Goal: Task Accomplishment & Management: Complete application form

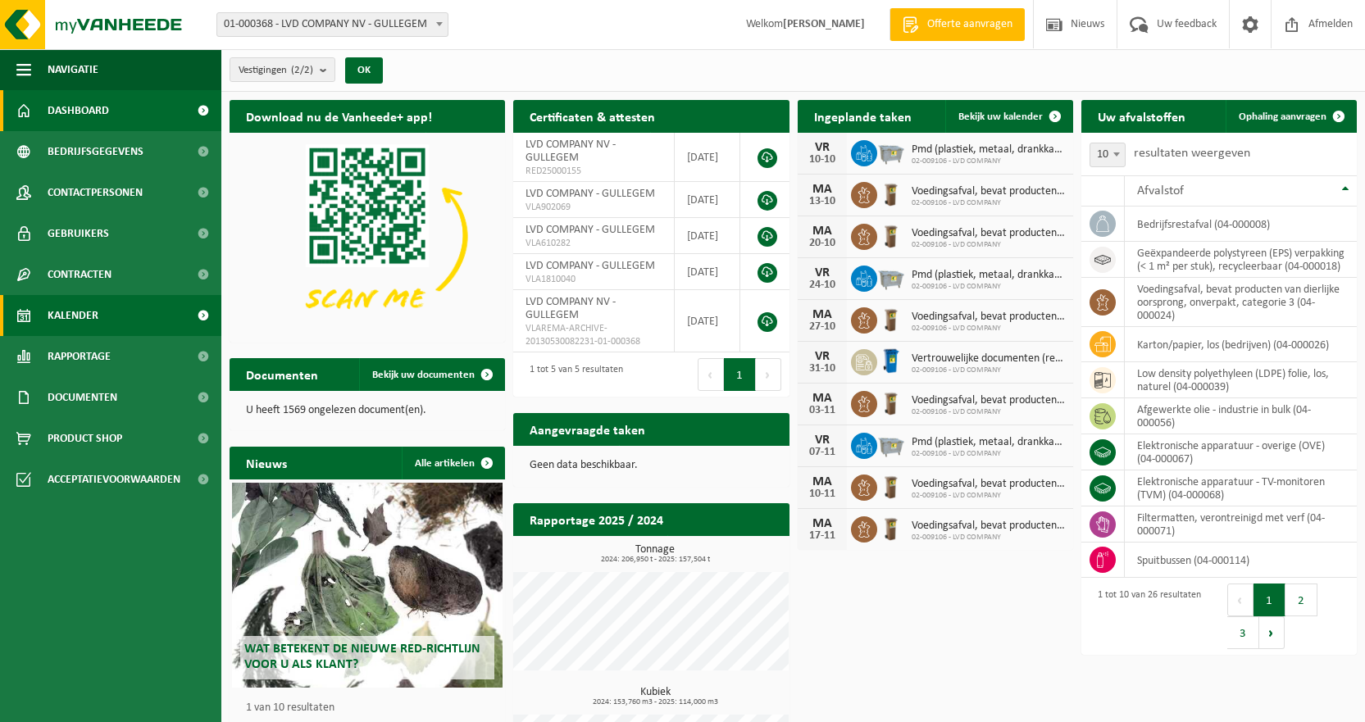
click at [78, 311] on span "Kalender" at bounding box center [73, 315] width 51 height 41
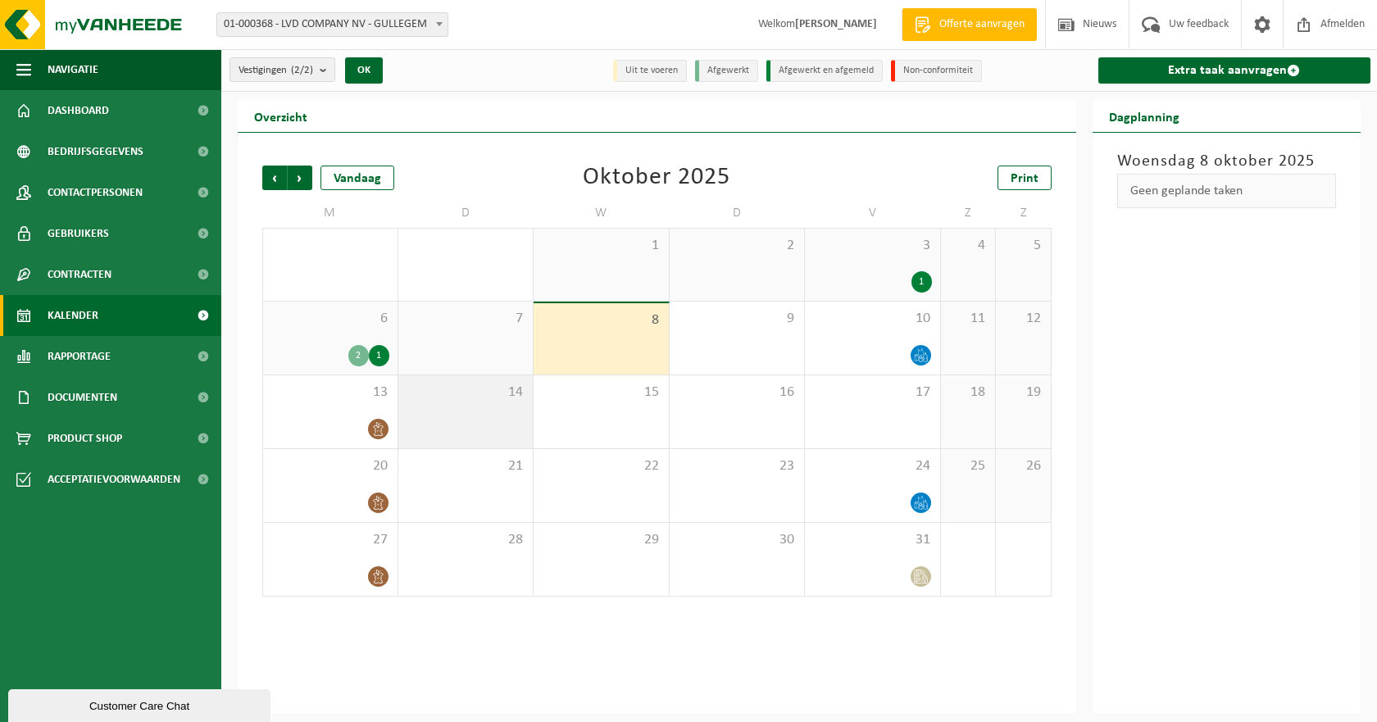
click at [460, 400] on span "14" at bounding box center [466, 393] width 119 height 18
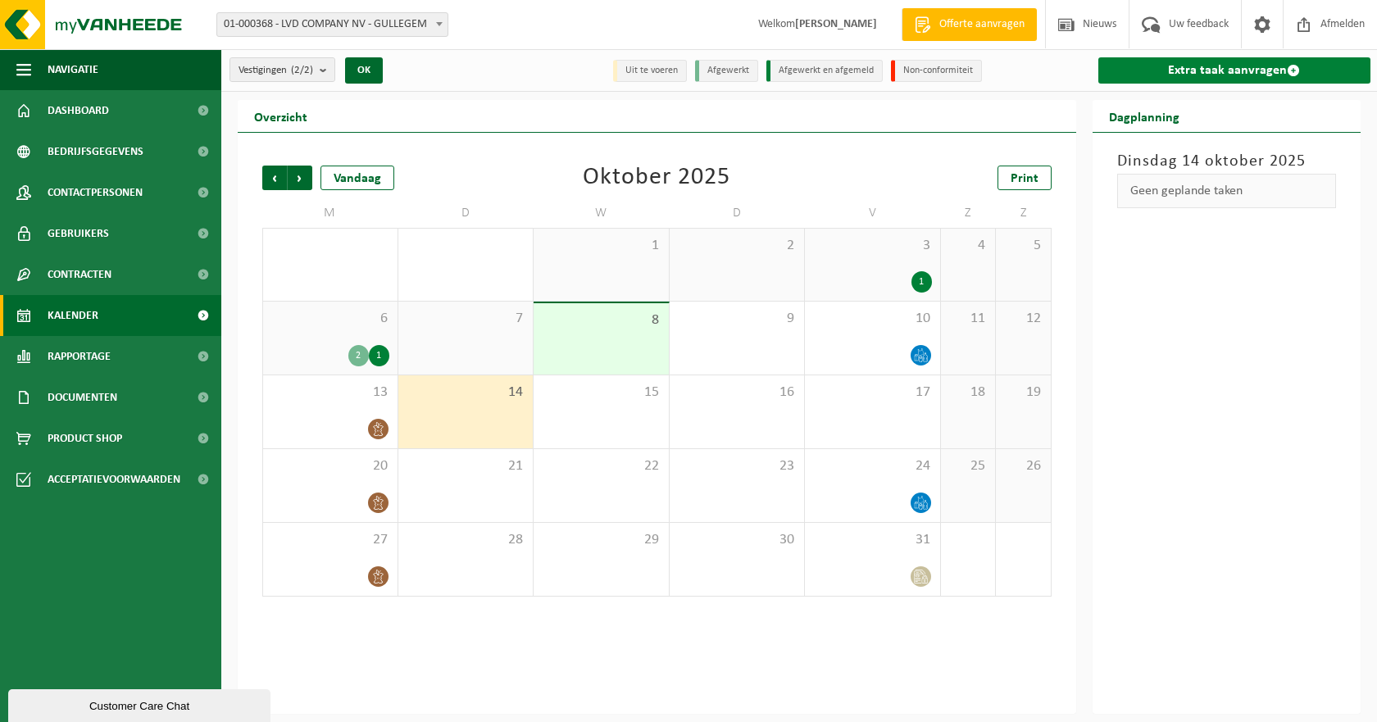
click at [1239, 66] on link "Extra taak aanvragen" at bounding box center [1234, 70] width 273 height 26
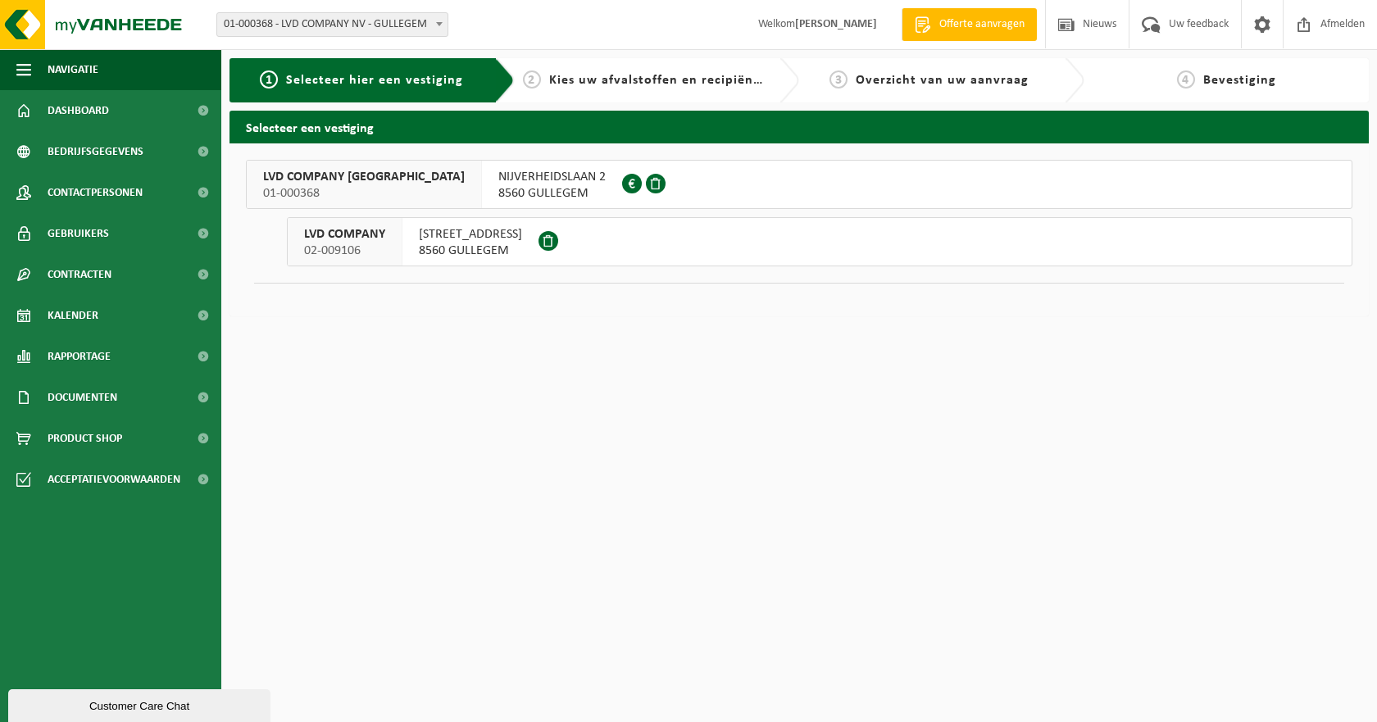
click at [522, 236] on span "HONDSCHOTESTRAAT 112" at bounding box center [470, 234] width 103 height 16
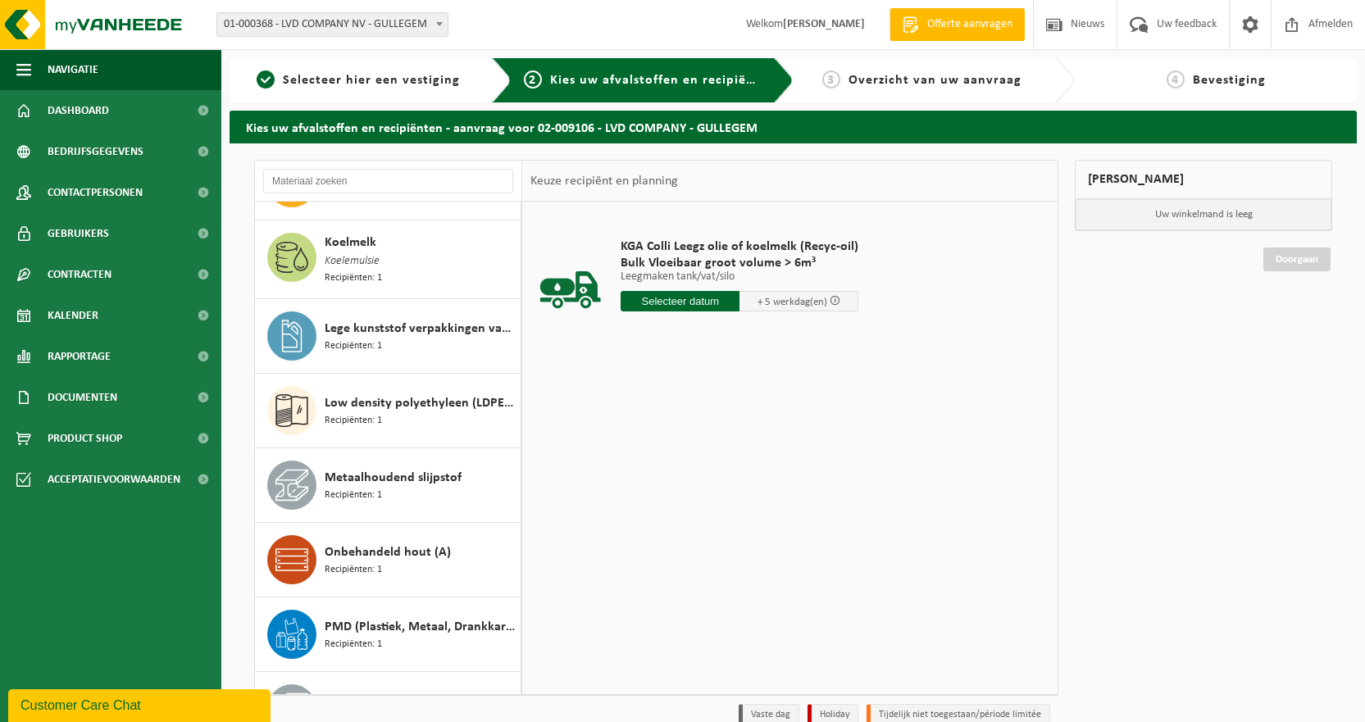
scroll to position [738, 0]
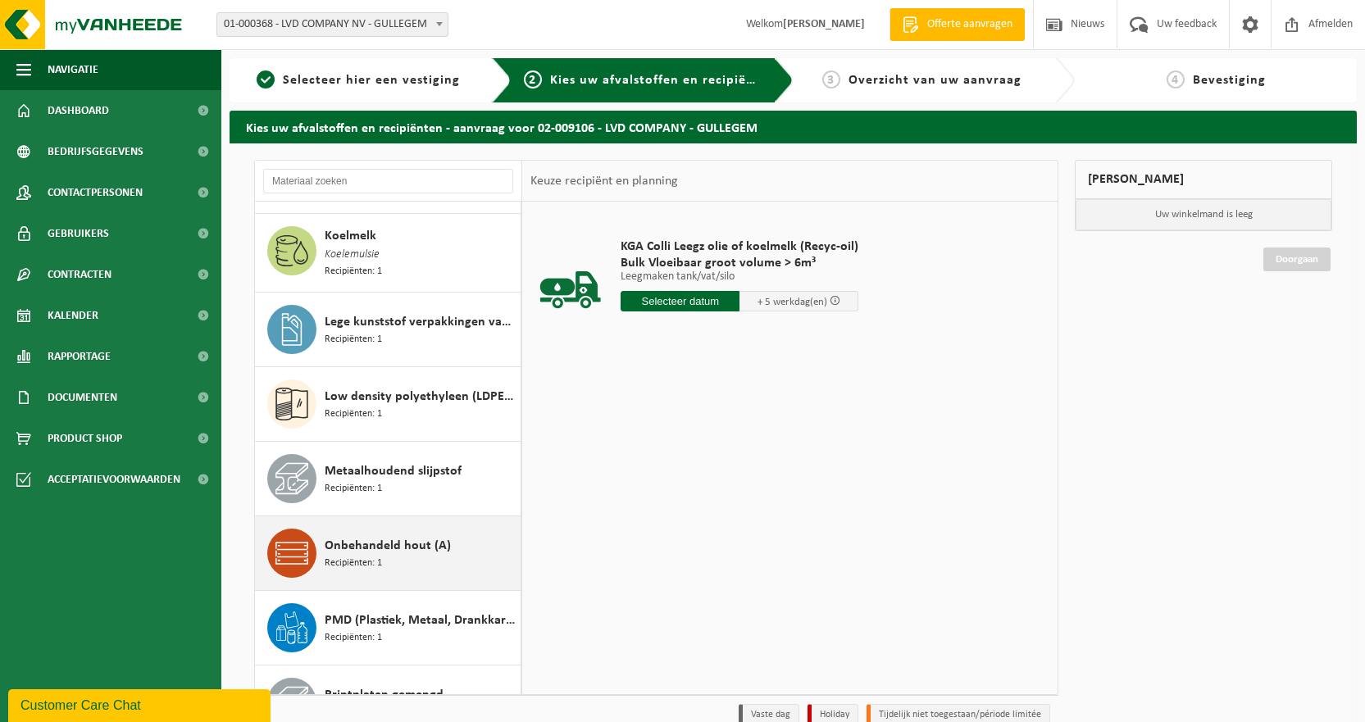
click at [384, 536] on span "Onbehandeld hout (A)" at bounding box center [388, 546] width 126 height 20
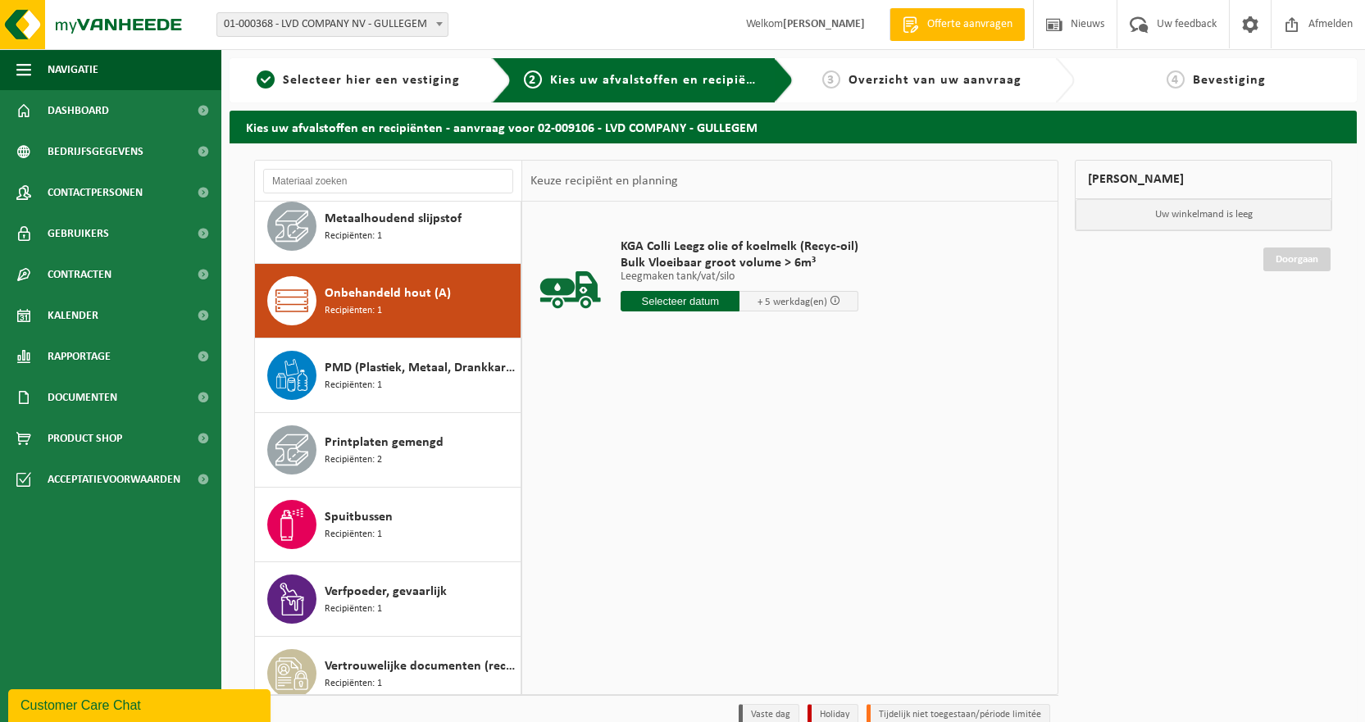
scroll to position [1048, 0]
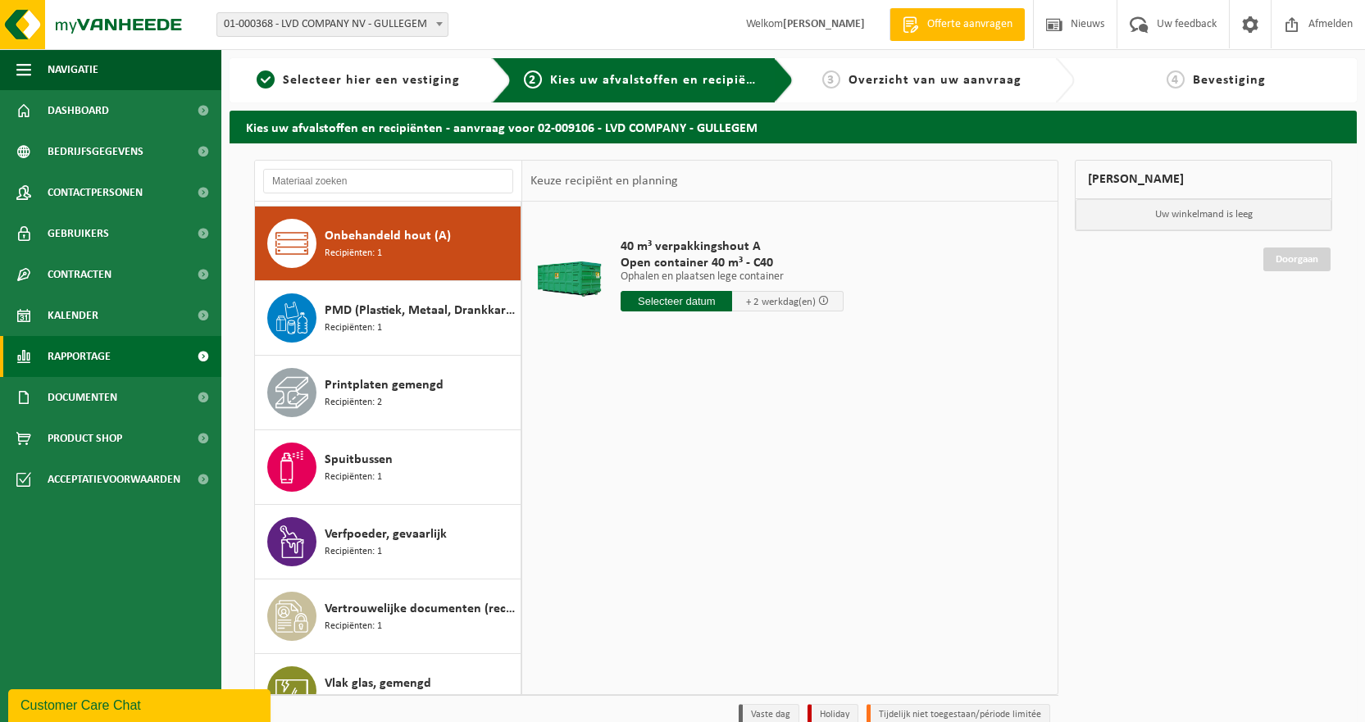
click at [76, 360] on span "Rapportage" at bounding box center [79, 356] width 63 height 41
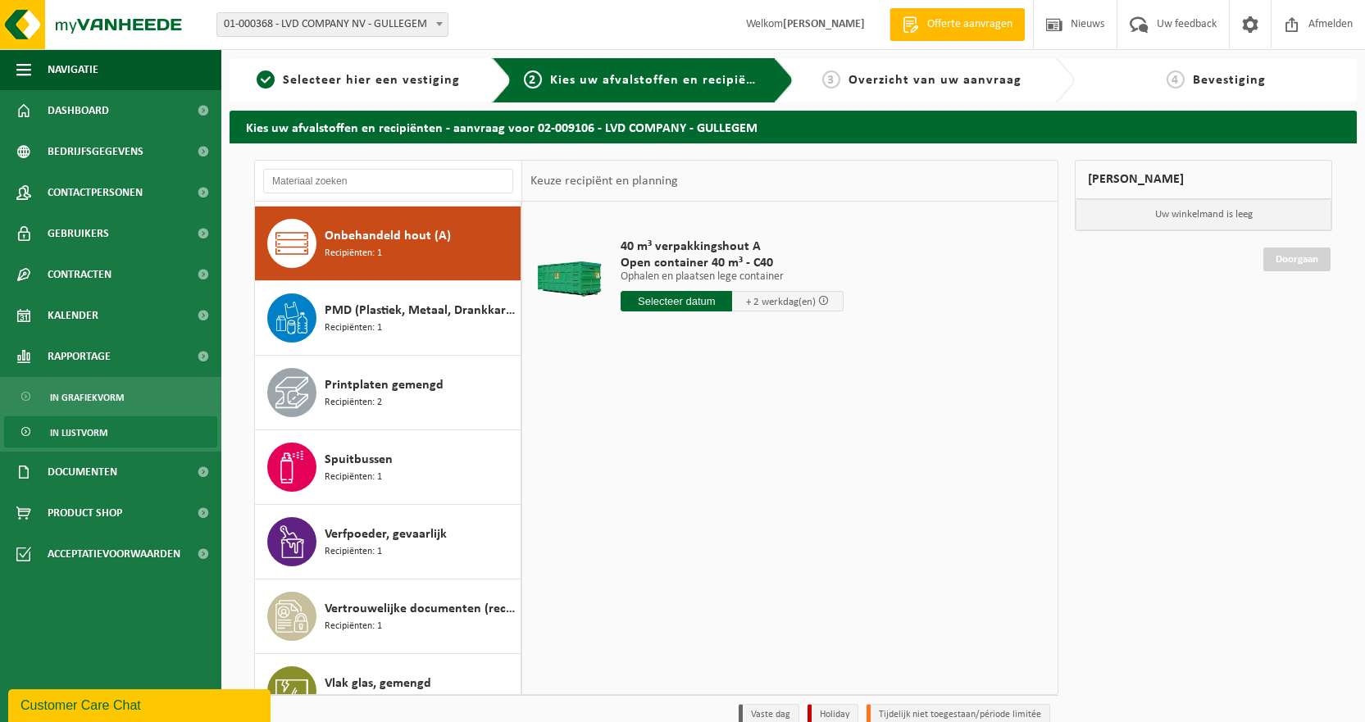
click at [80, 438] on span "In lijstvorm" at bounding box center [78, 432] width 57 height 31
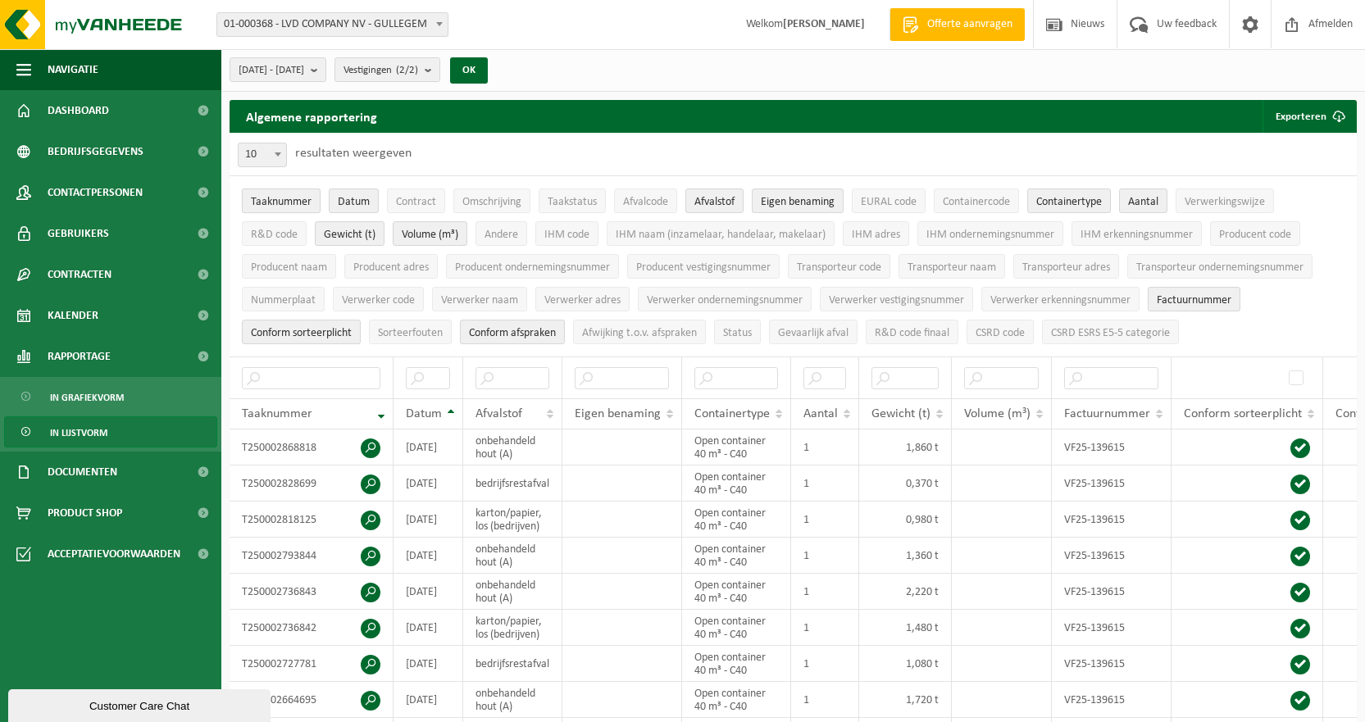
click at [261, 196] on span "Taaknummer" at bounding box center [281, 202] width 61 height 12
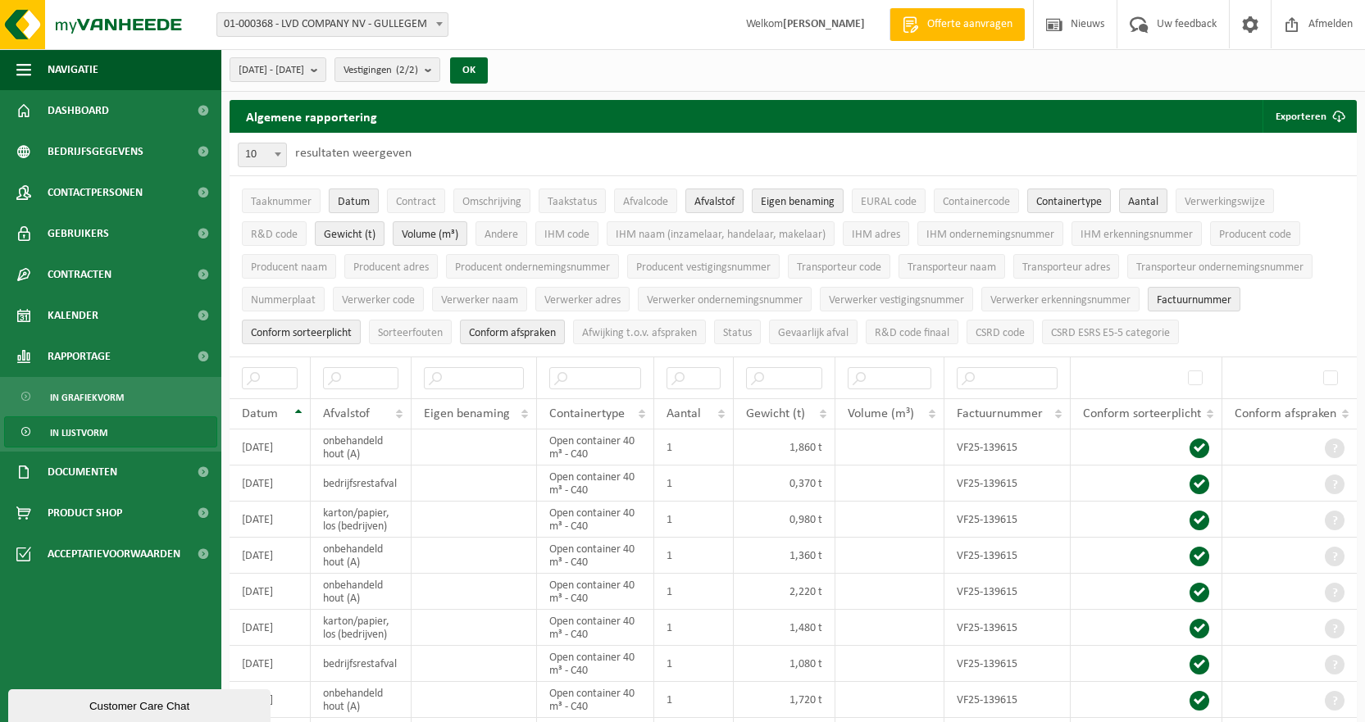
click at [343, 196] on span "Datum" at bounding box center [354, 202] width 32 height 12
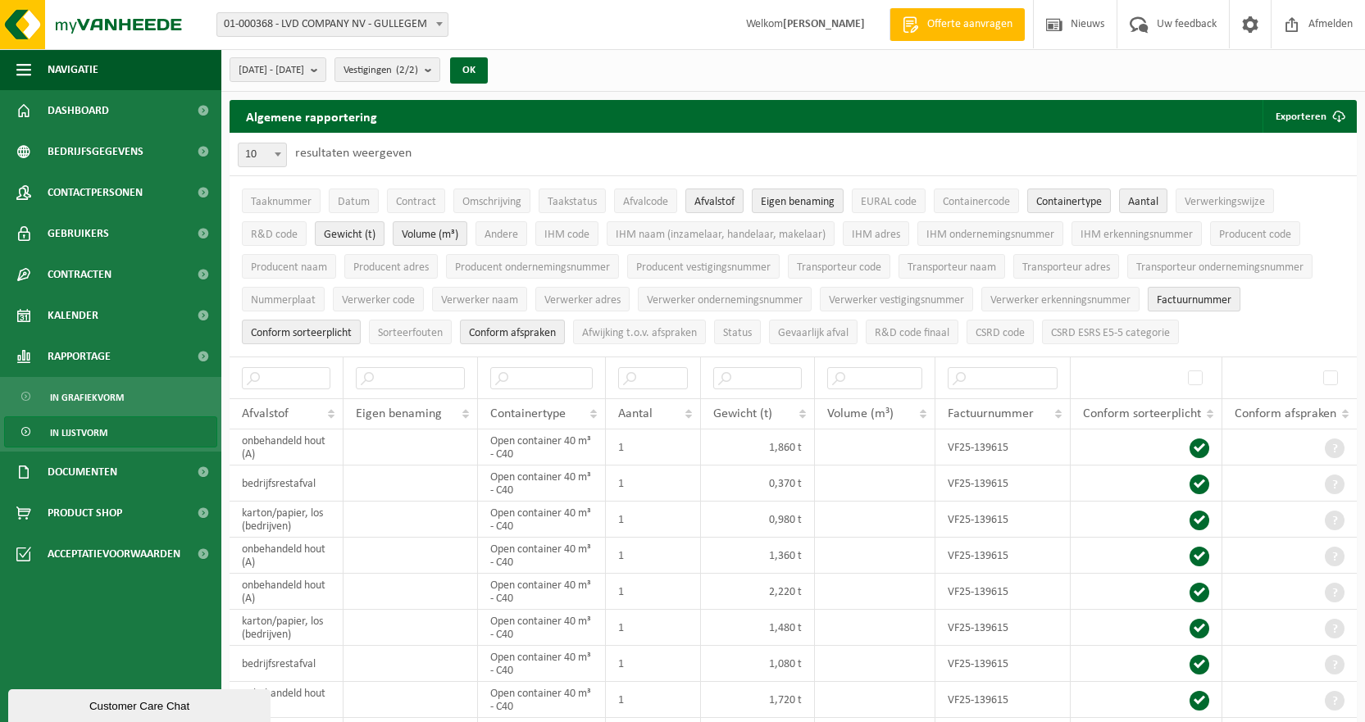
drag, startPoint x: 1197, startPoint y: 293, endPoint x: 1191, endPoint y: 284, distance: 11.4
click at [1198, 294] on span "Factuurnummer" at bounding box center [1194, 300] width 75 height 12
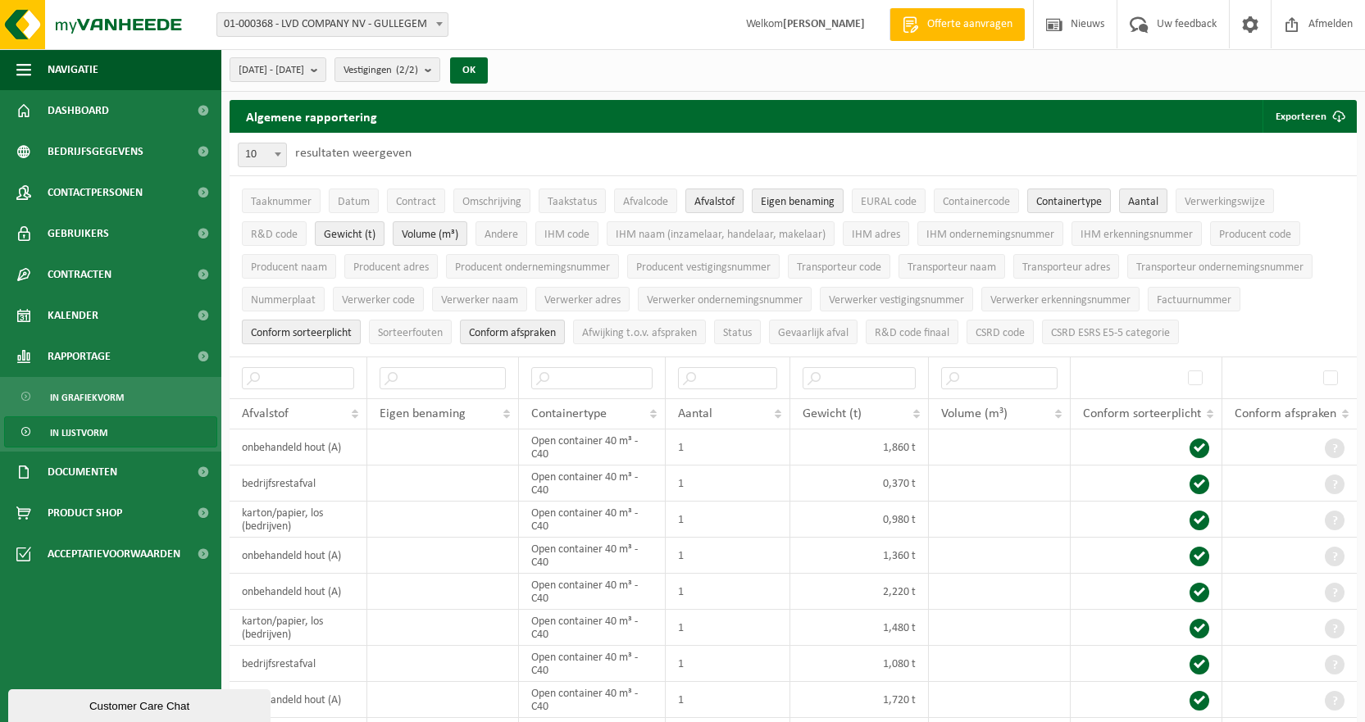
click at [311, 329] on span "Conform sorteerplicht" at bounding box center [301, 333] width 101 height 12
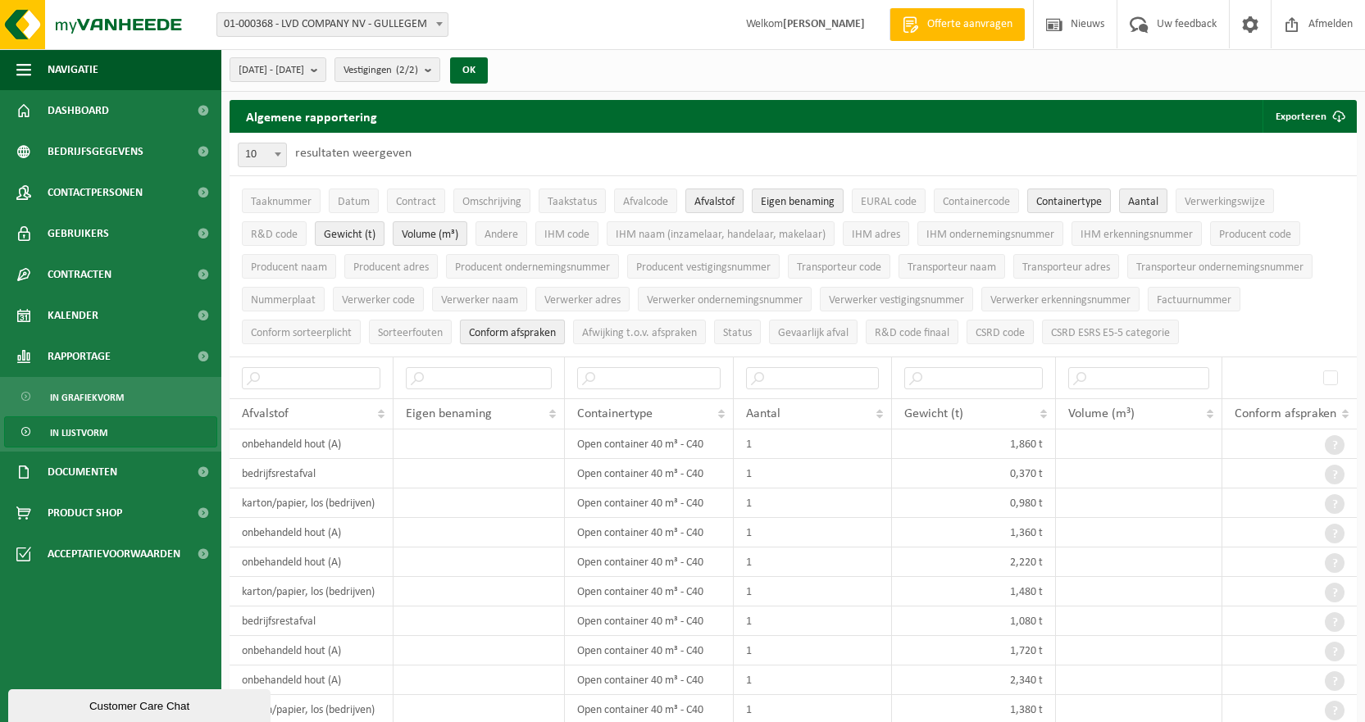
click at [480, 330] on span "Conform afspraken" at bounding box center [512, 333] width 87 height 12
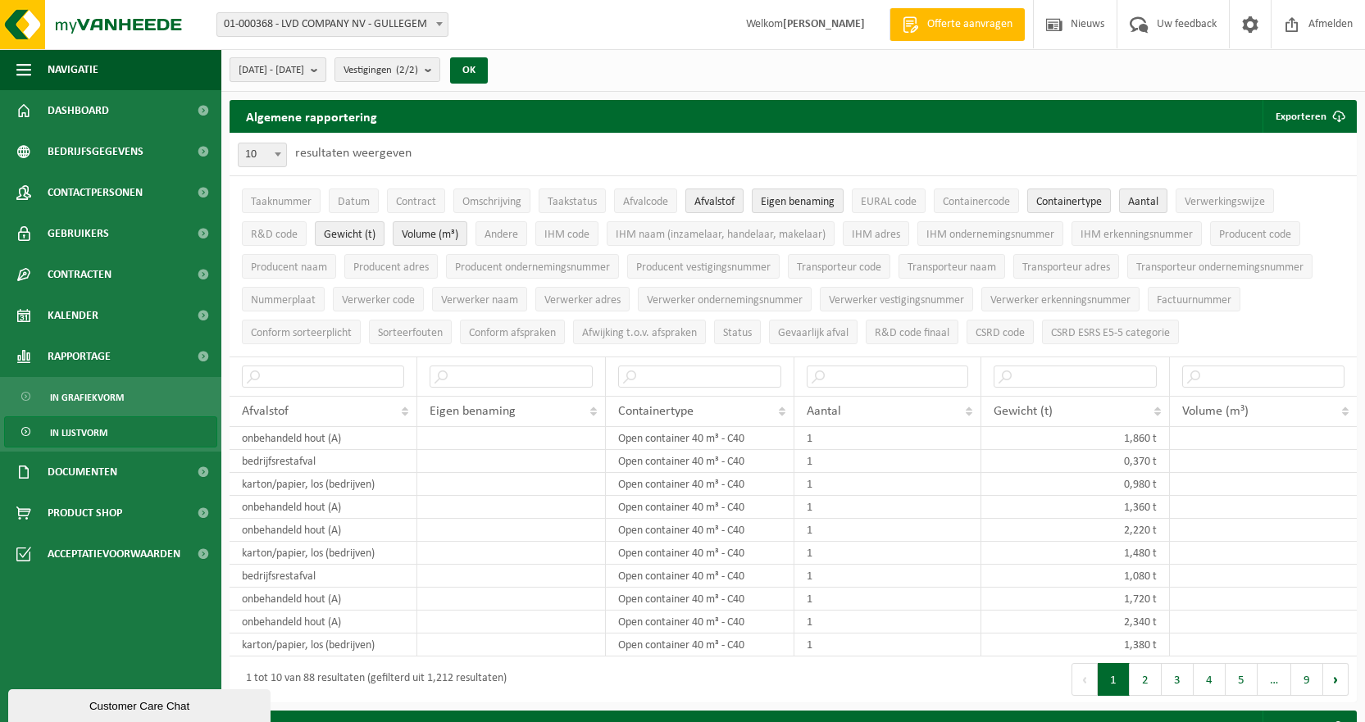
click at [325, 70] on b "submit" at bounding box center [318, 69] width 15 height 23
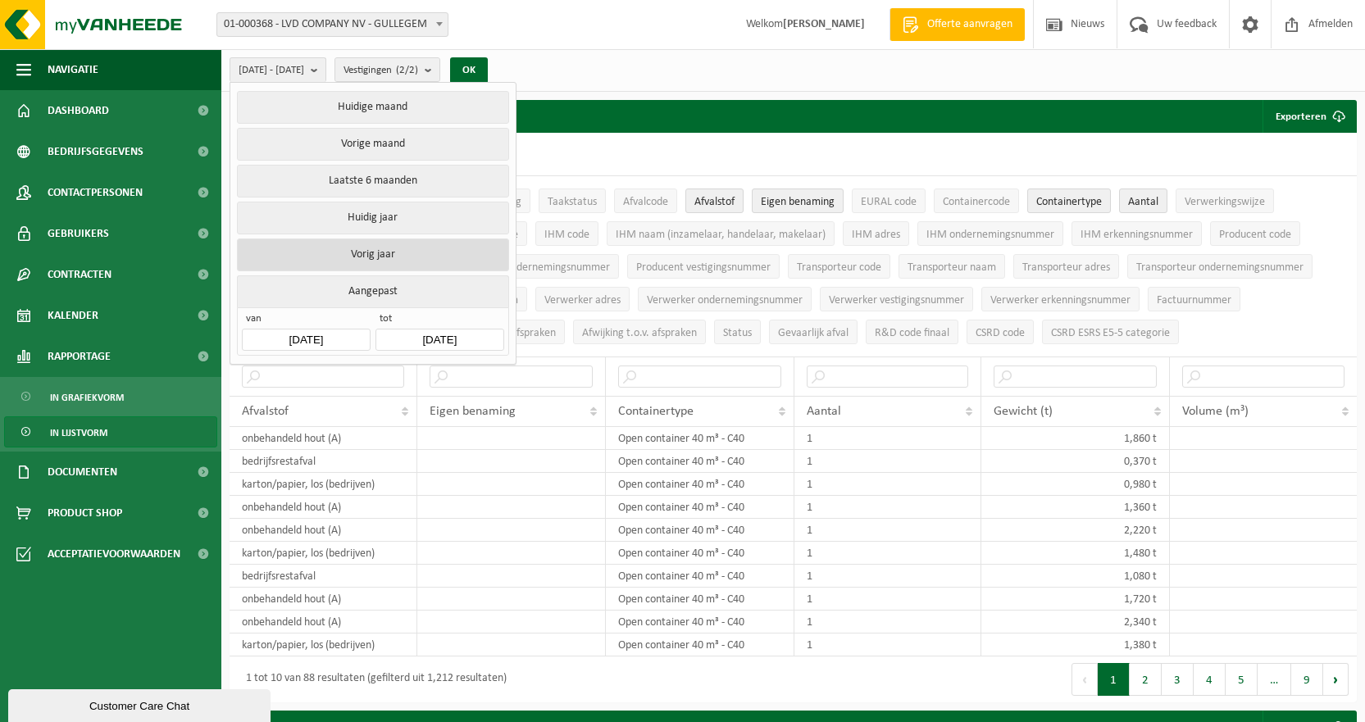
click at [352, 250] on button "Vorig jaar" at bounding box center [372, 255] width 271 height 33
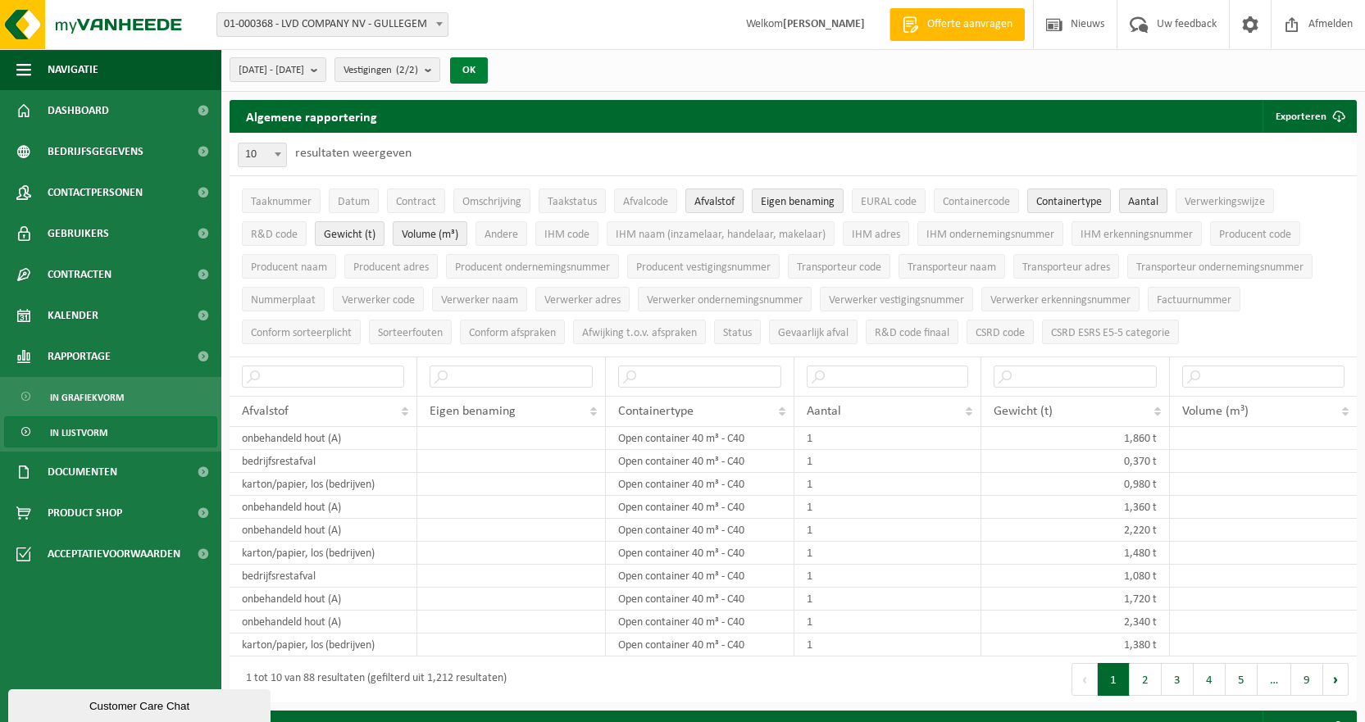
click at [488, 64] on button "OK" at bounding box center [469, 70] width 38 height 26
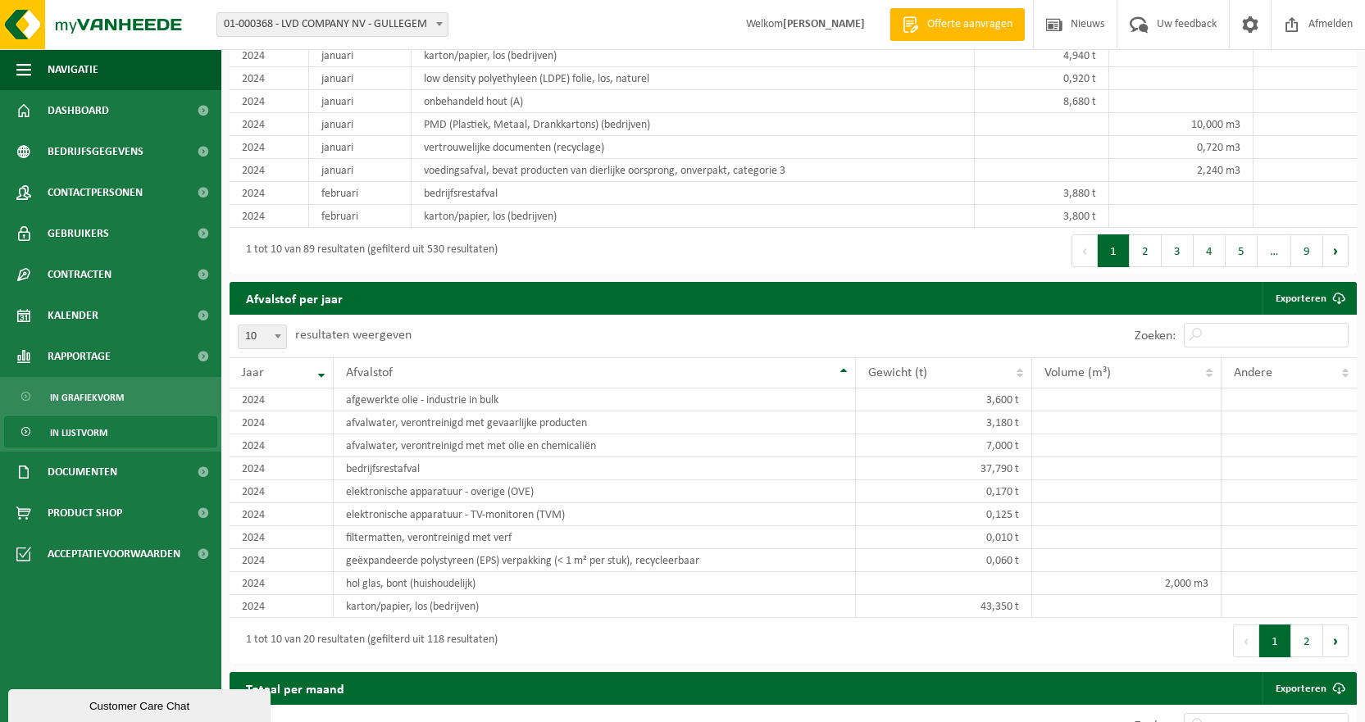
scroll to position [1148, 0]
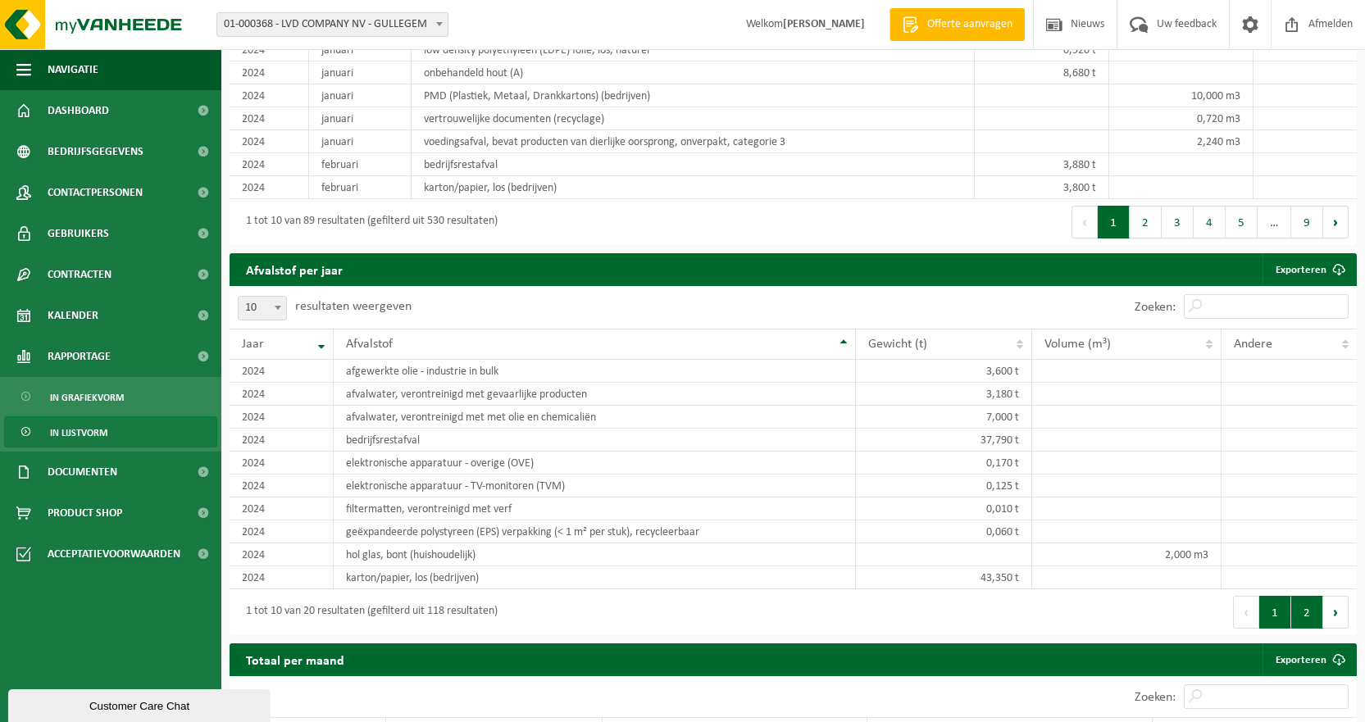
click at [1305, 608] on button "2" at bounding box center [1307, 612] width 32 height 33
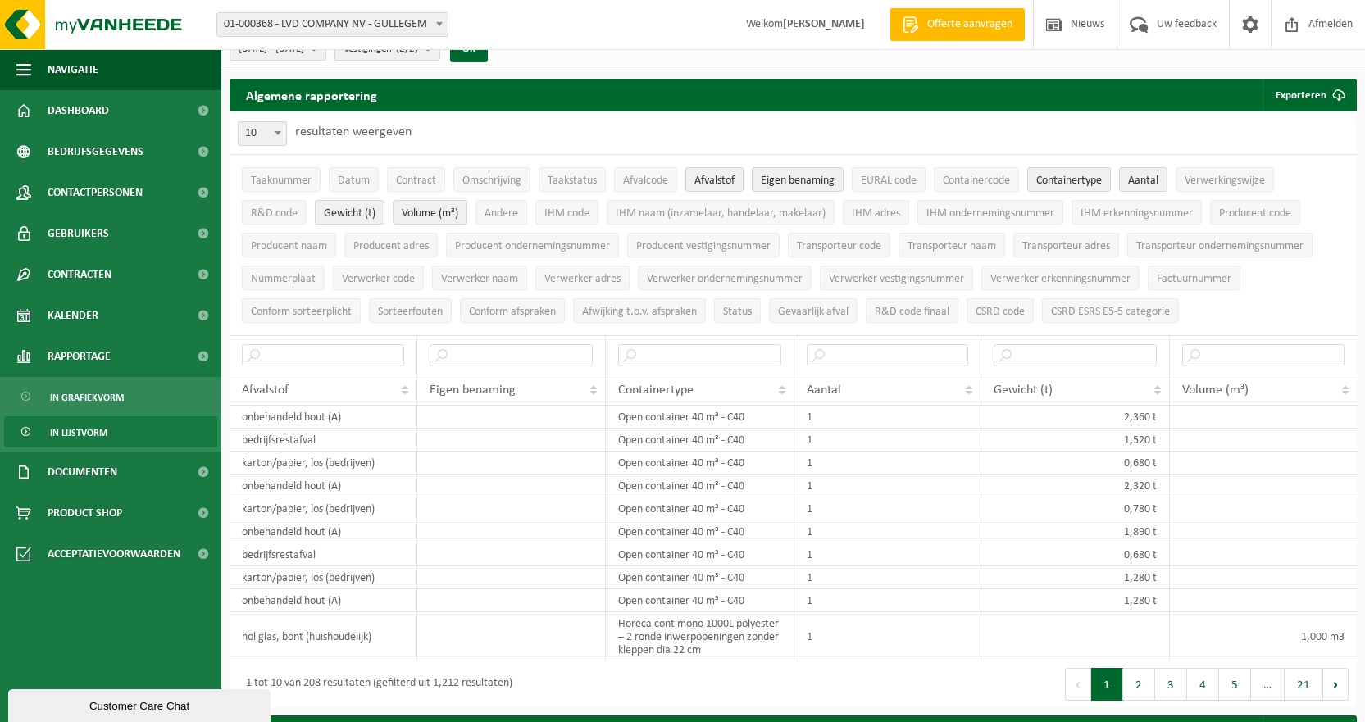
scroll to position [0, 0]
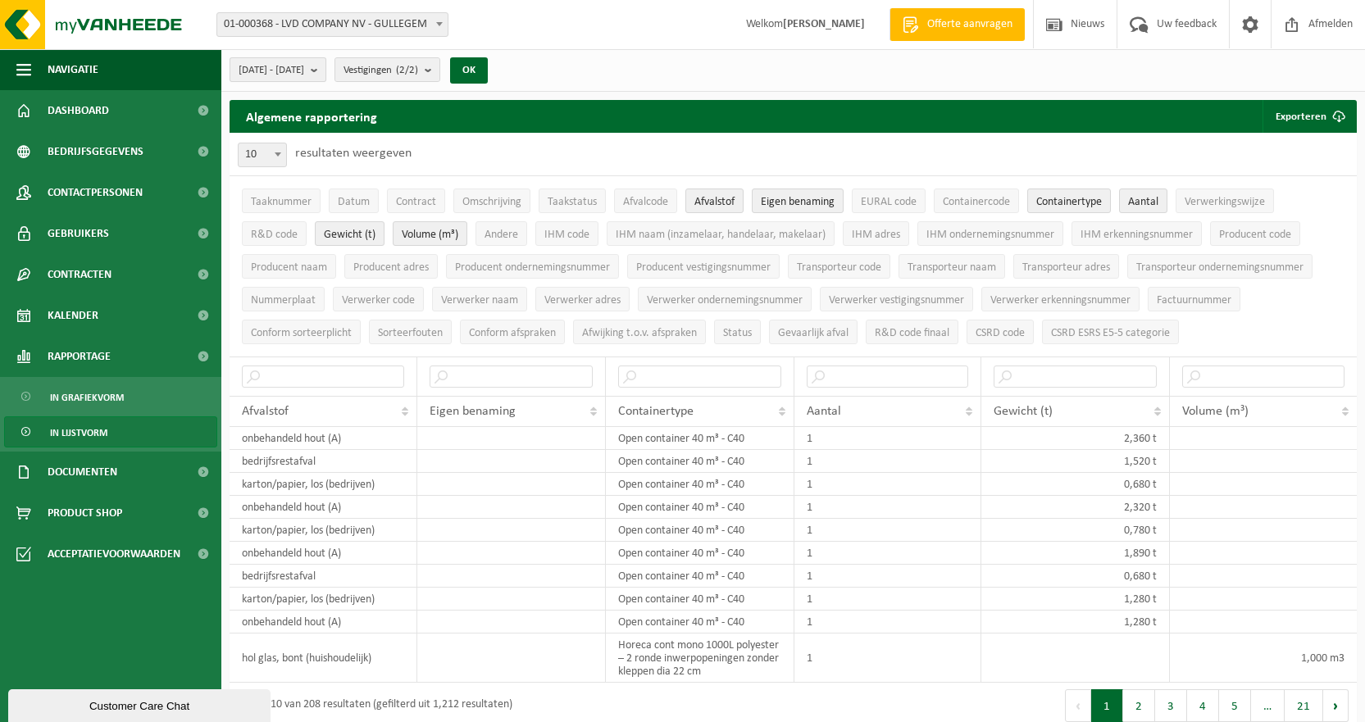
click at [304, 65] on span "2024-01-01 - 2024-12-31" at bounding box center [272, 70] width 66 height 25
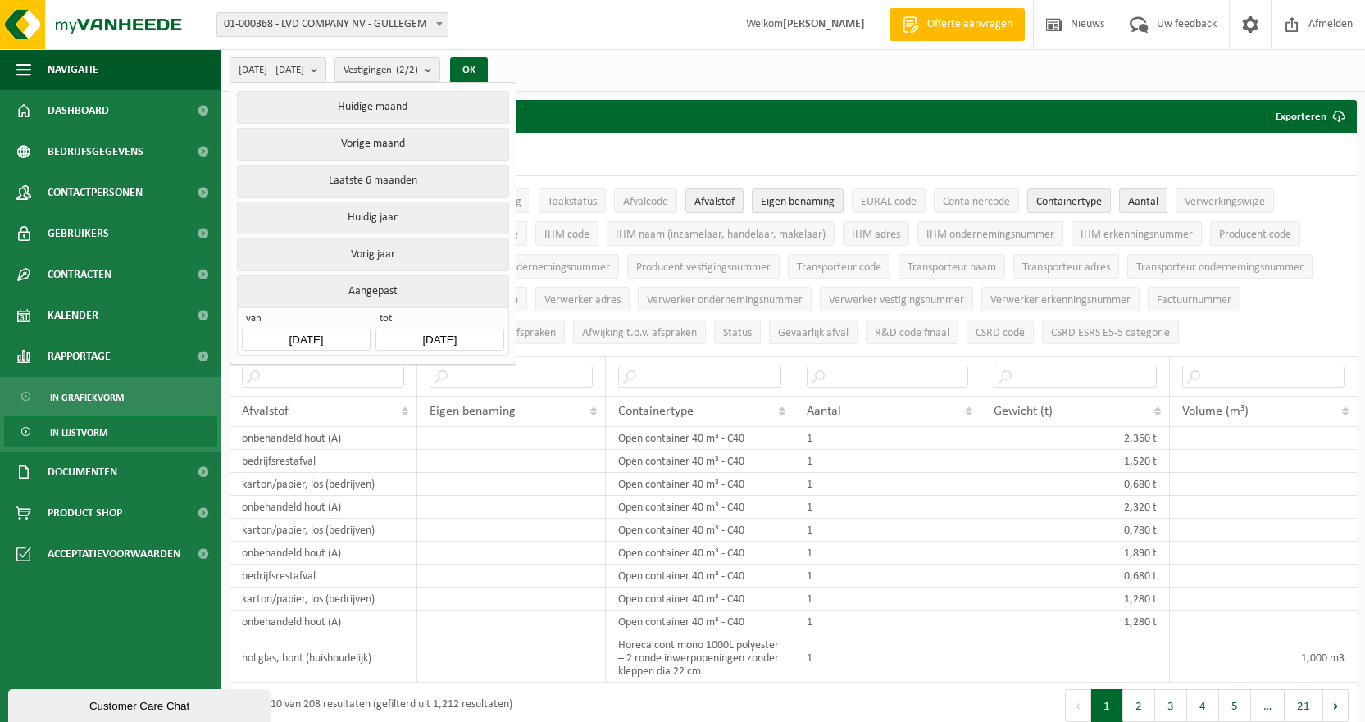
click at [299, 333] on input "2024-01-01" at bounding box center [306, 340] width 128 height 22
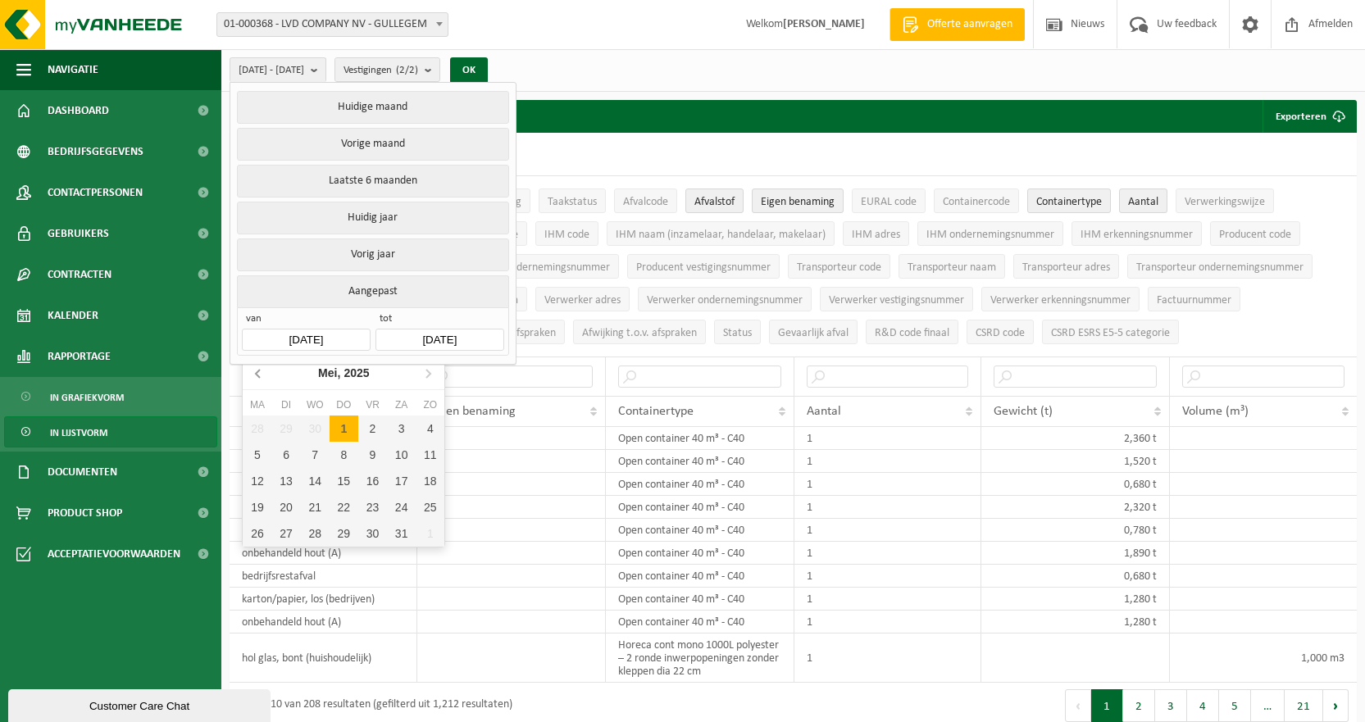
click at [261, 370] on icon at bounding box center [259, 373] width 26 height 26
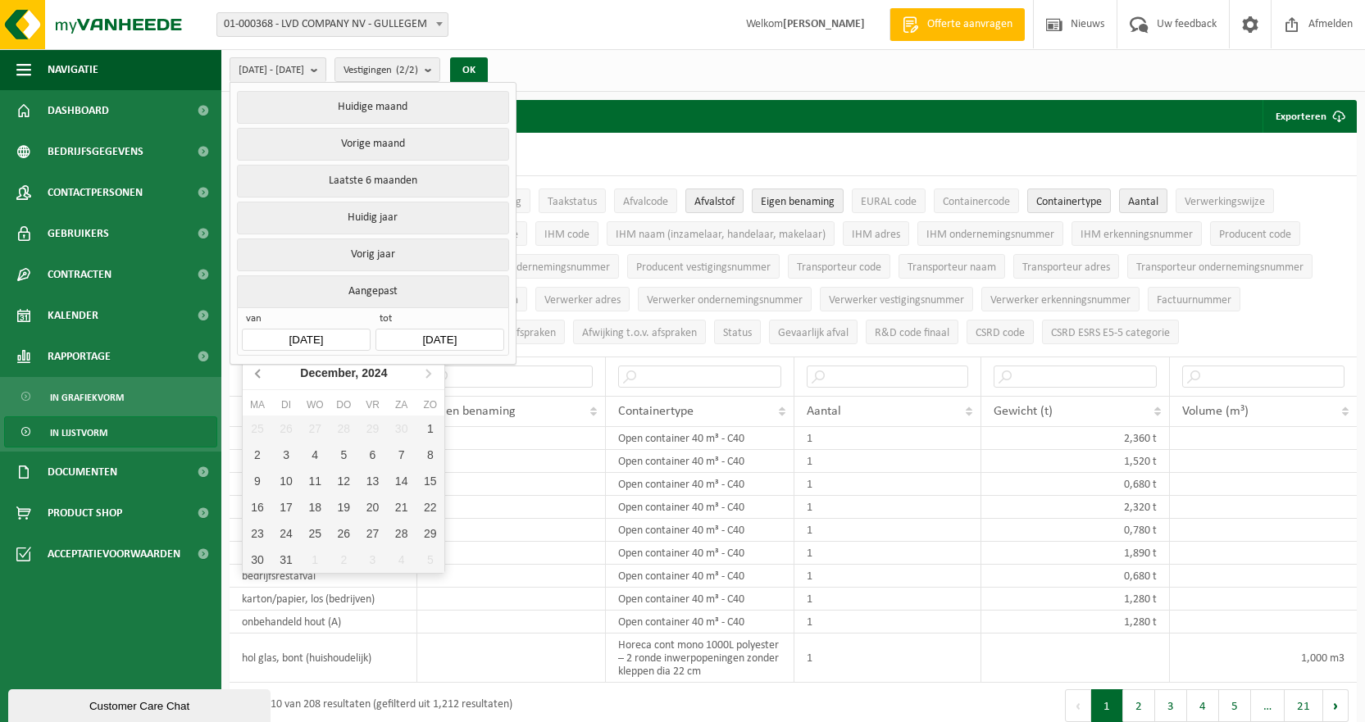
click at [261, 370] on icon at bounding box center [259, 373] width 26 height 26
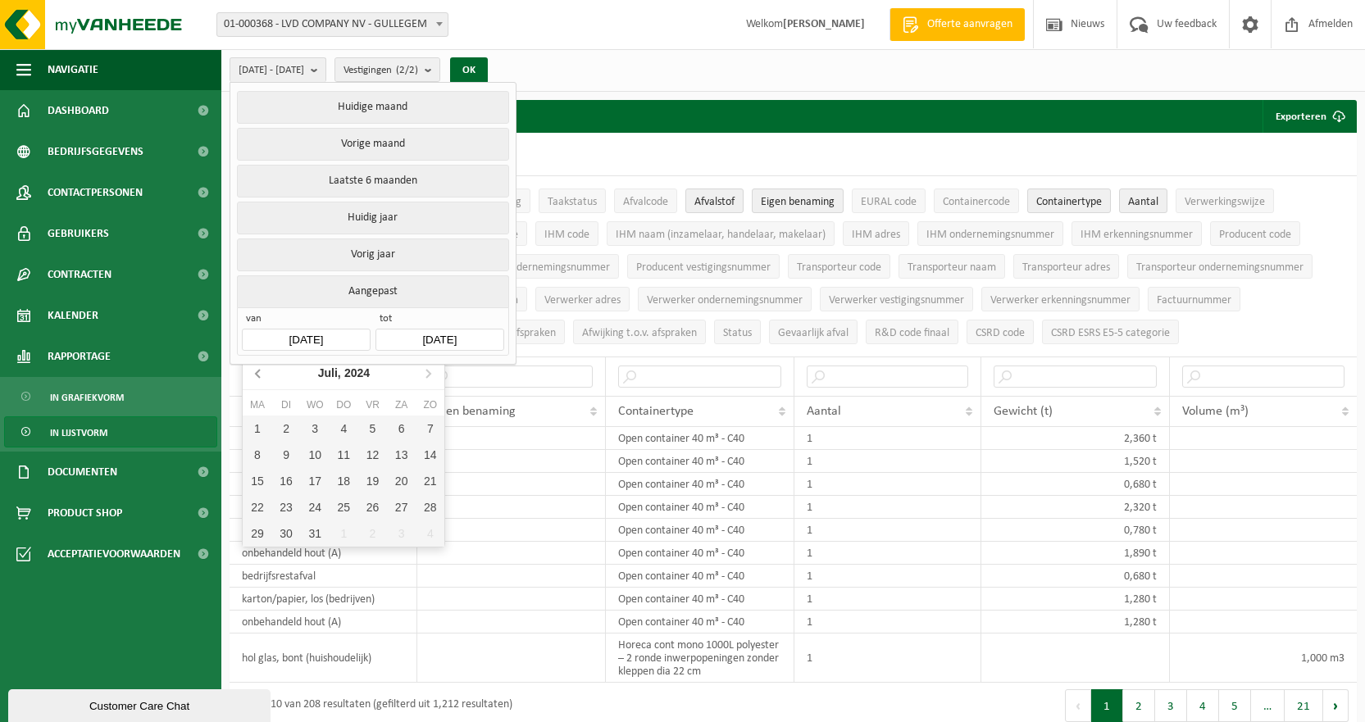
click at [261, 370] on icon at bounding box center [259, 373] width 26 height 26
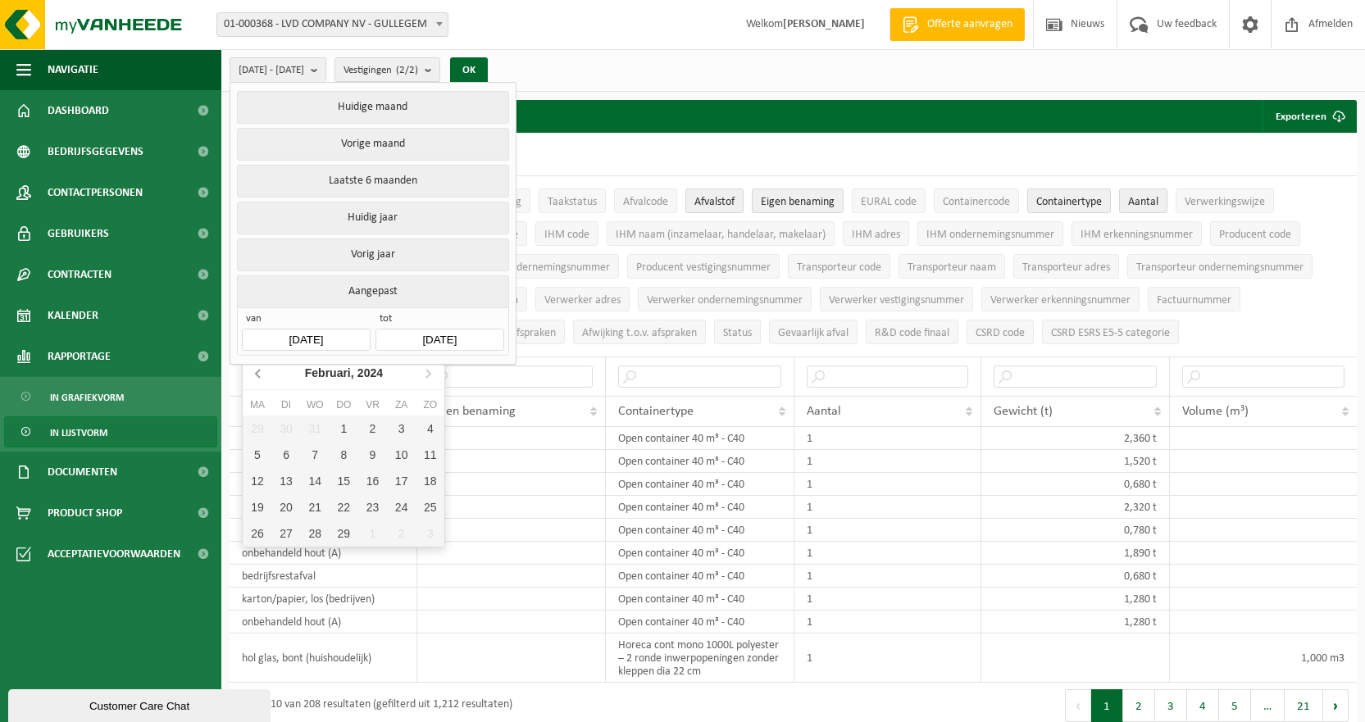
click at [261, 370] on icon at bounding box center [259, 373] width 26 height 26
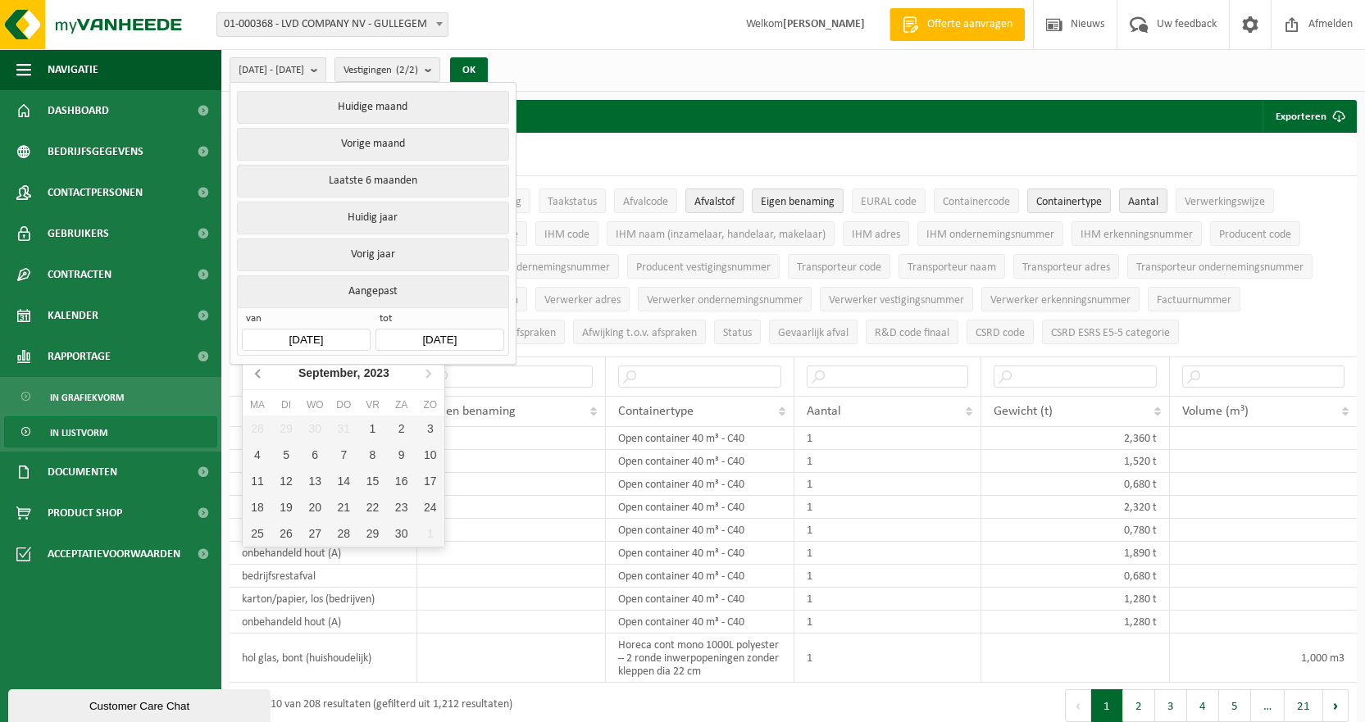
click at [261, 370] on icon at bounding box center [259, 373] width 26 height 26
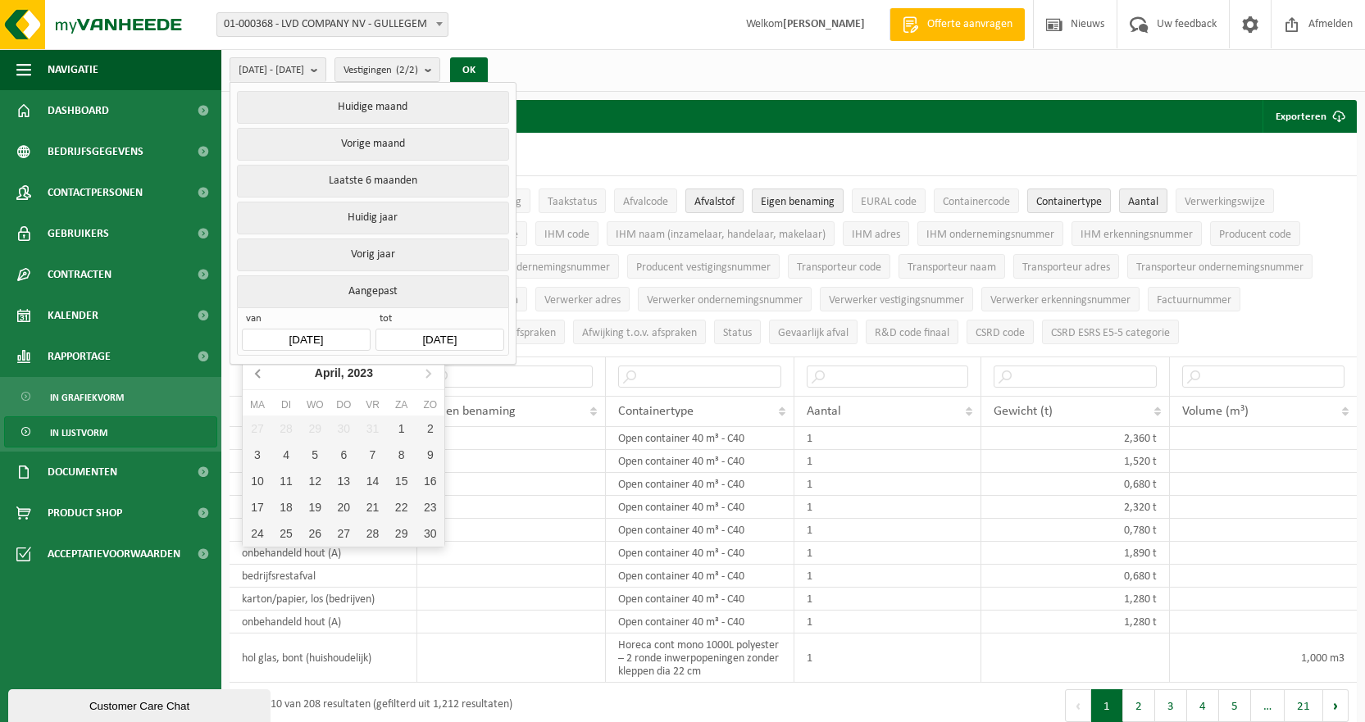
click at [261, 370] on icon at bounding box center [259, 373] width 26 height 26
click at [427, 430] on div "1" at bounding box center [430, 429] width 29 height 26
type input "[DATE]"
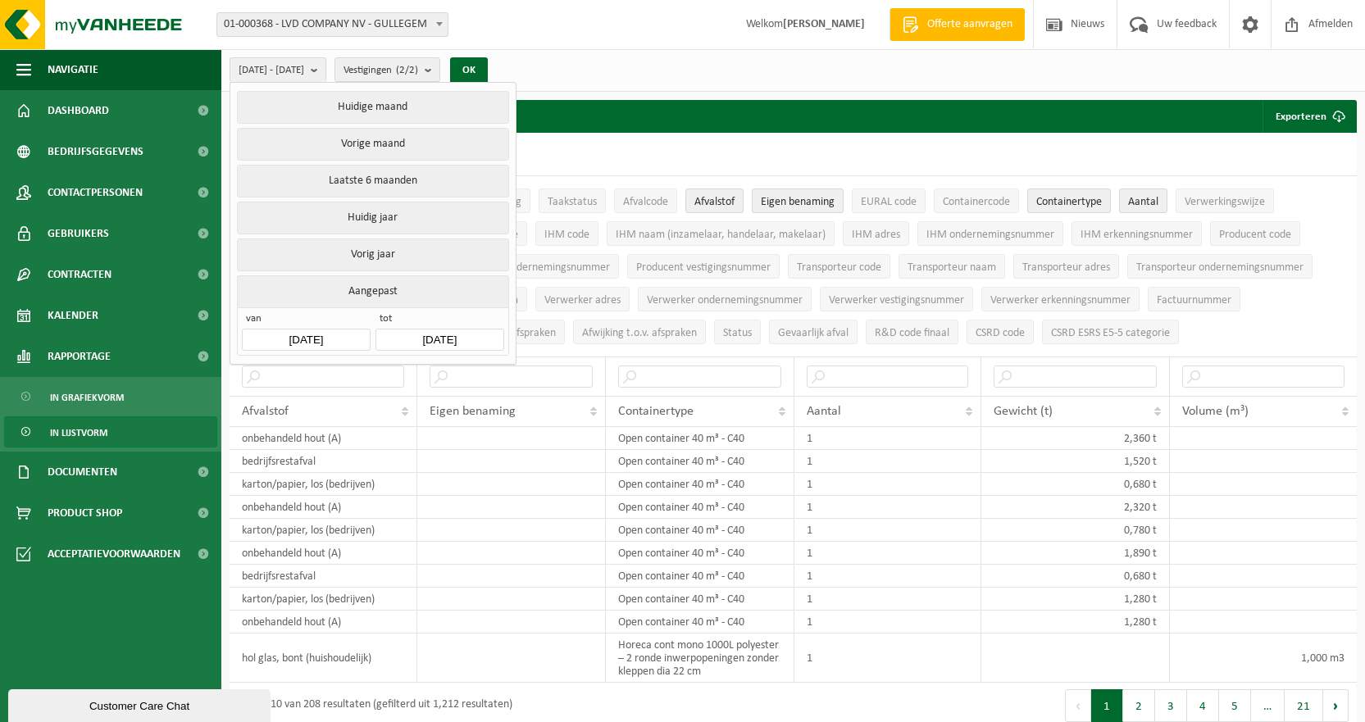
click at [438, 334] on input "2025-10-08" at bounding box center [439, 340] width 128 height 22
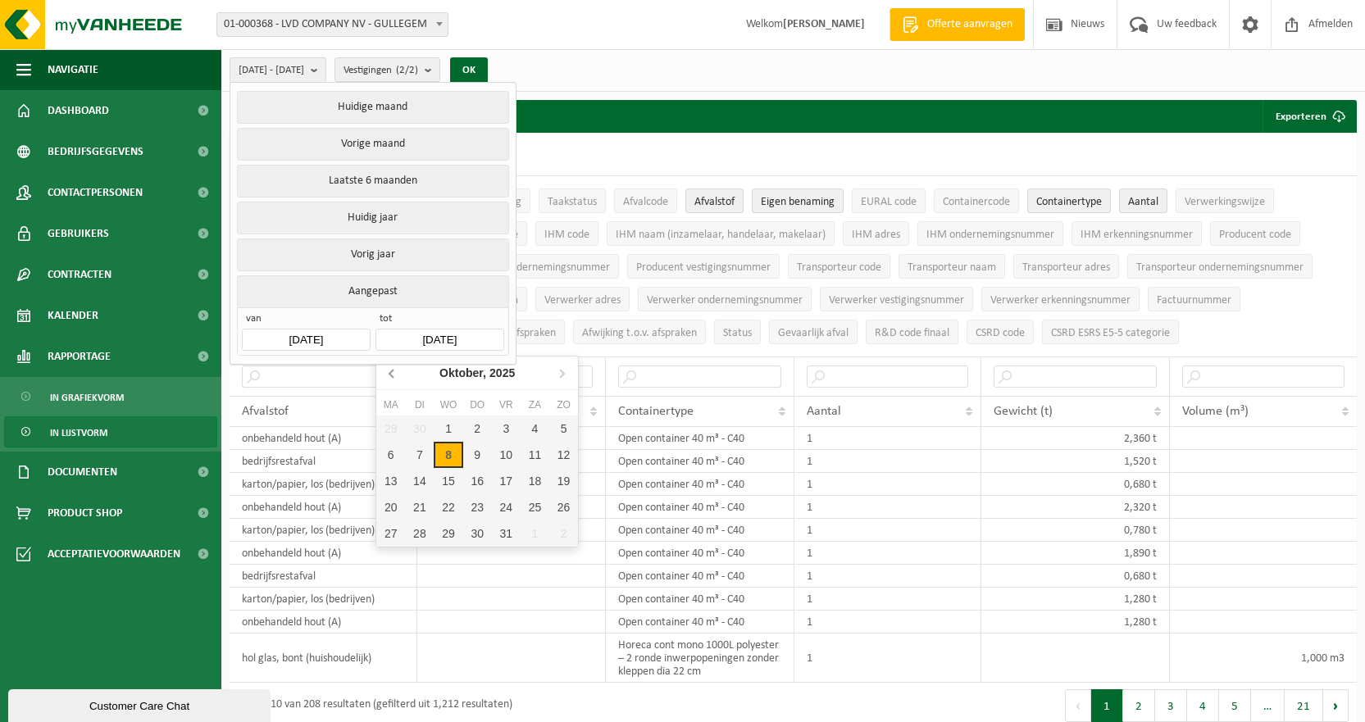
click at [389, 372] on icon at bounding box center [393, 373] width 26 height 26
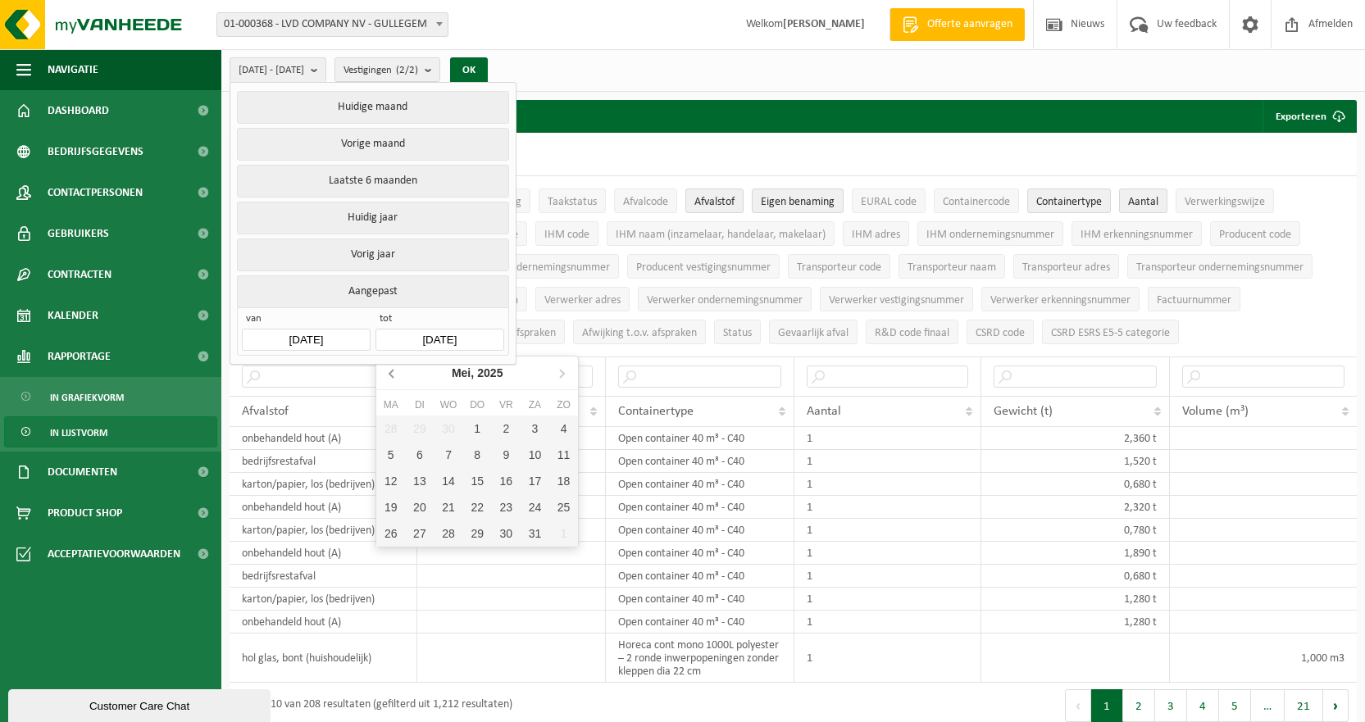
click at [389, 372] on icon at bounding box center [393, 373] width 26 height 26
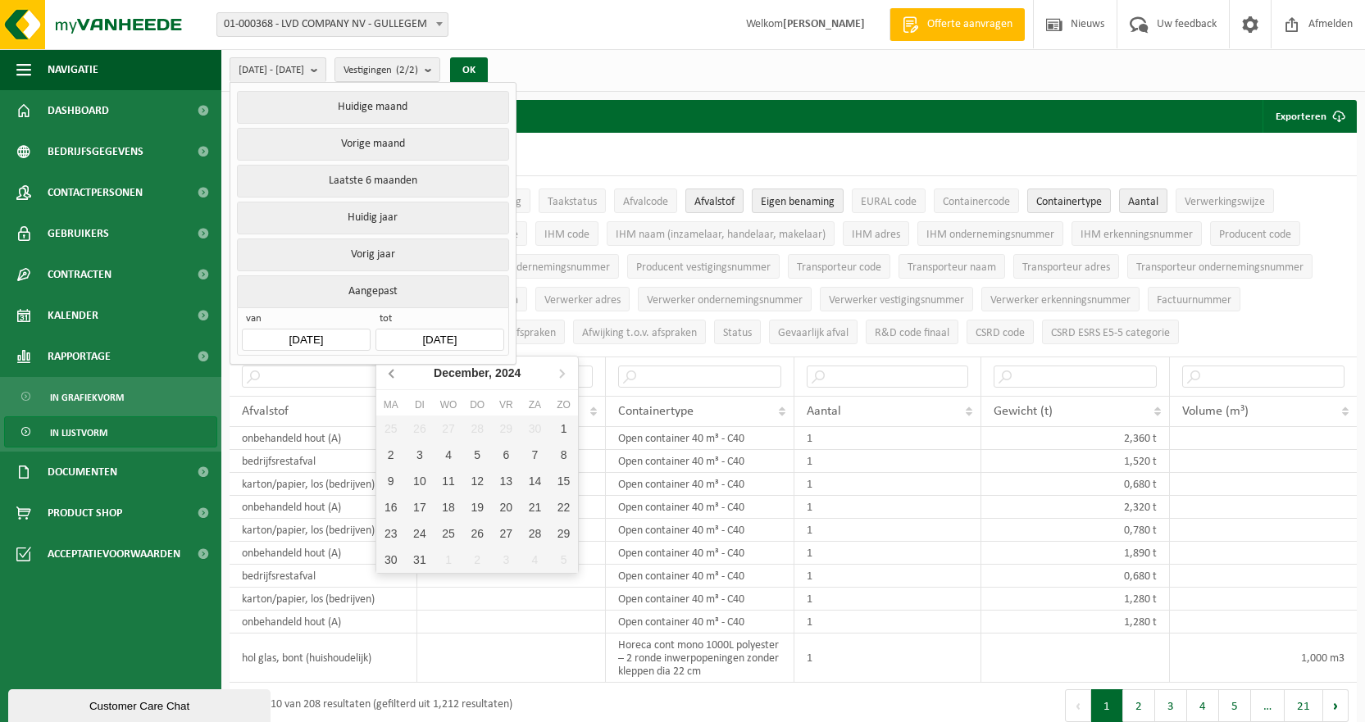
click at [389, 372] on icon at bounding box center [393, 373] width 26 height 26
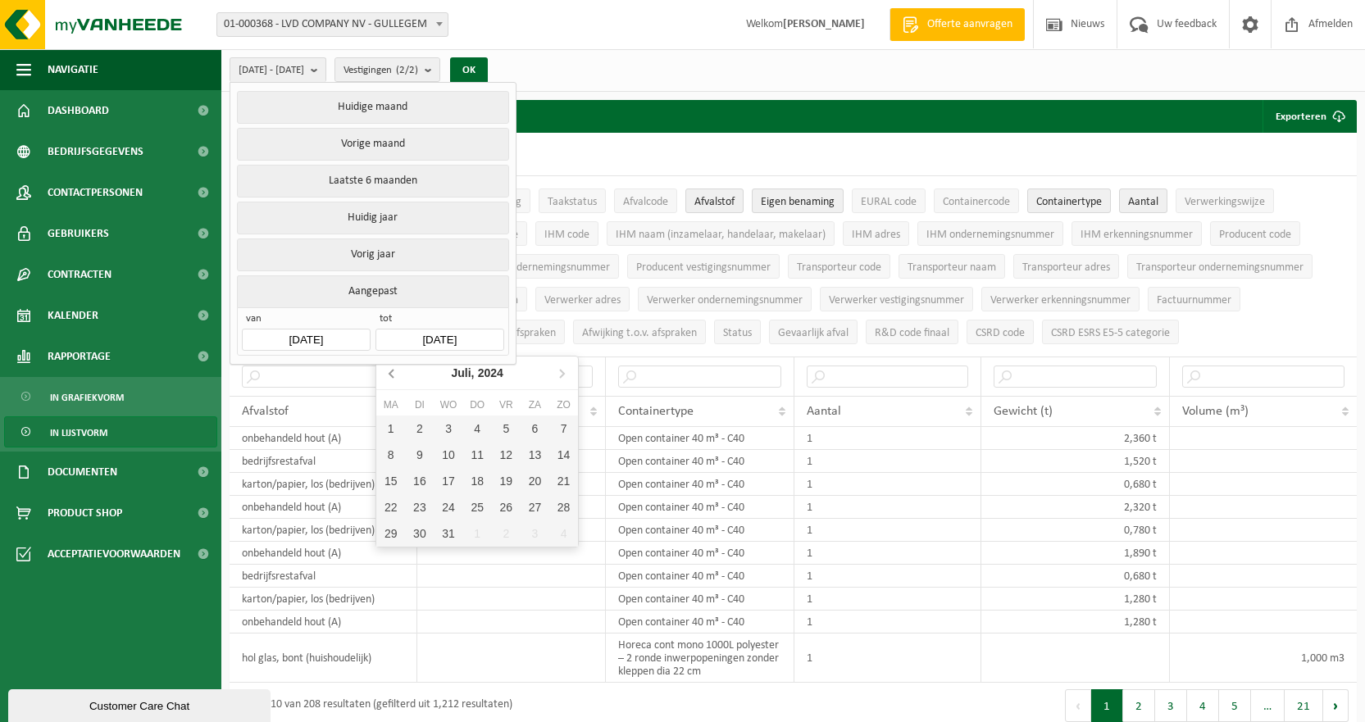
click at [389, 372] on icon at bounding box center [393, 373] width 26 height 26
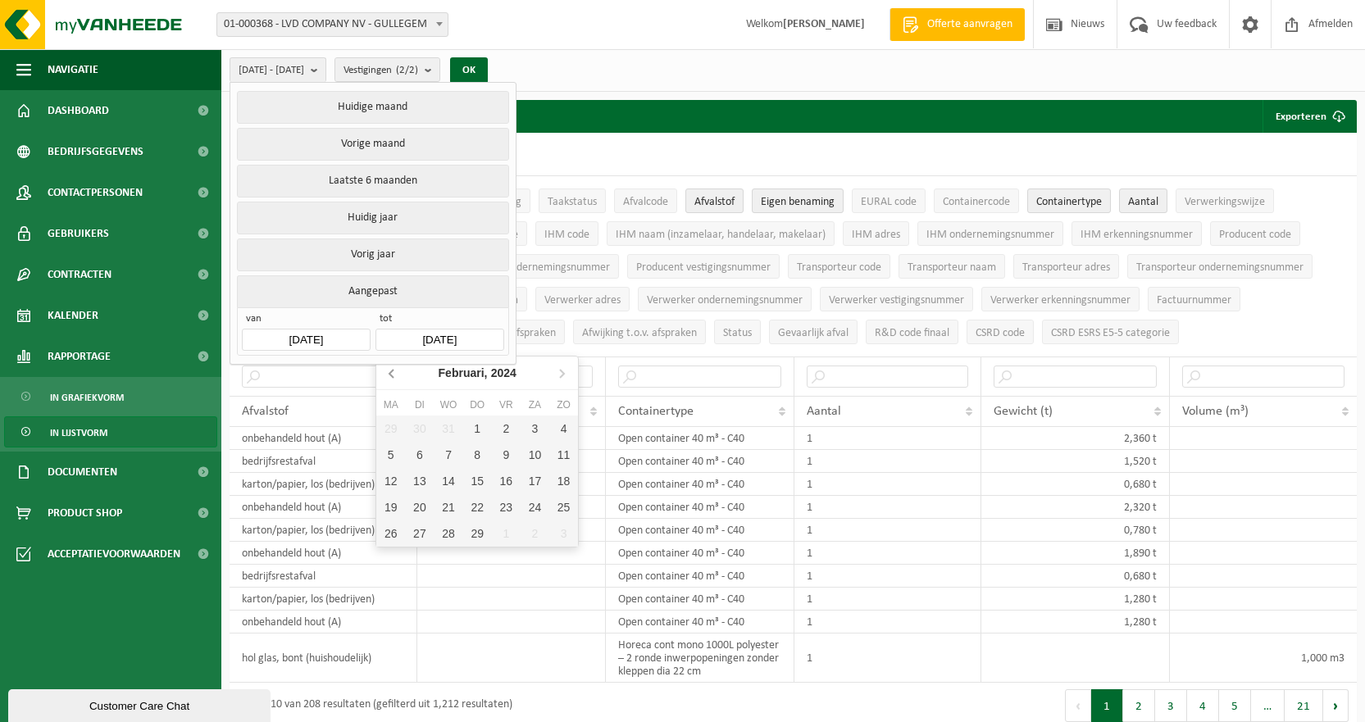
click at [389, 372] on icon at bounding box center [393, 373] width 26 height 26
click at [555, 532] on div "31" at bounding box center [563, 534] width 29 height 26
type input "[DATE]"
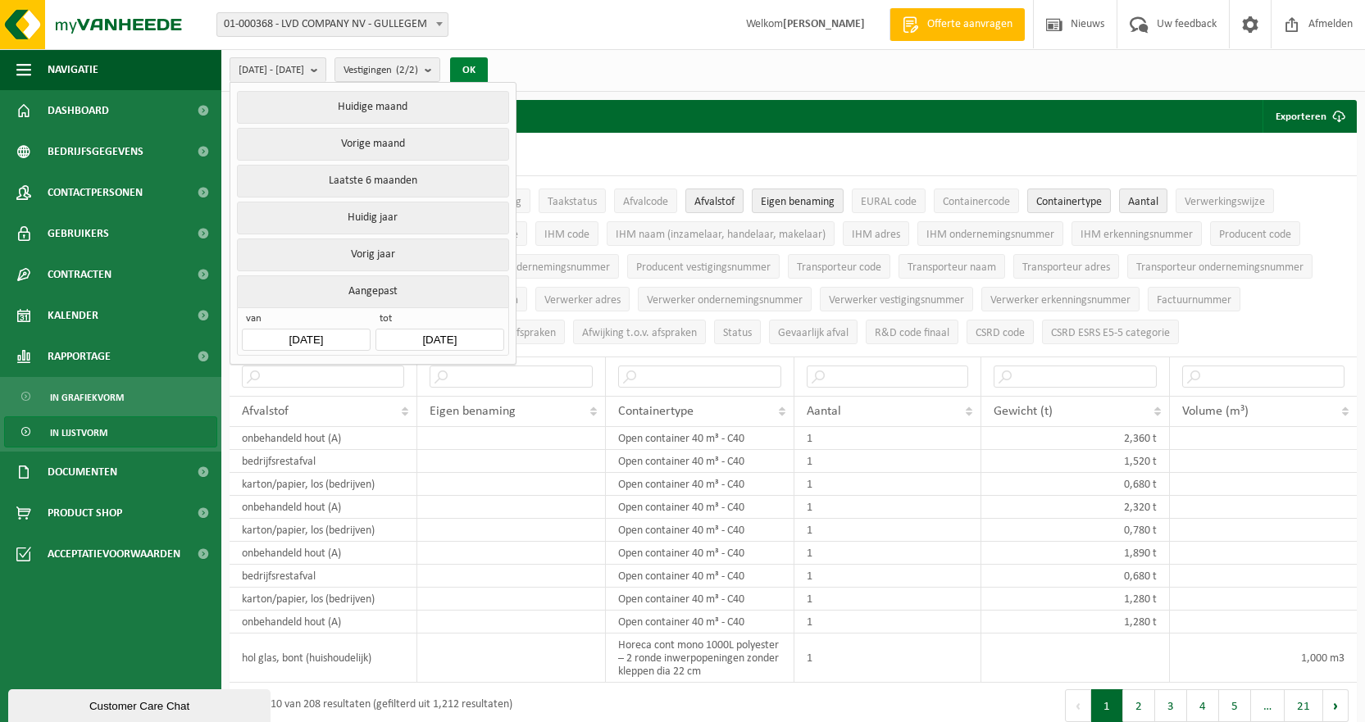
click at [488, 66] on button "OK" at bounding box center [469, 70] width 38 height 26
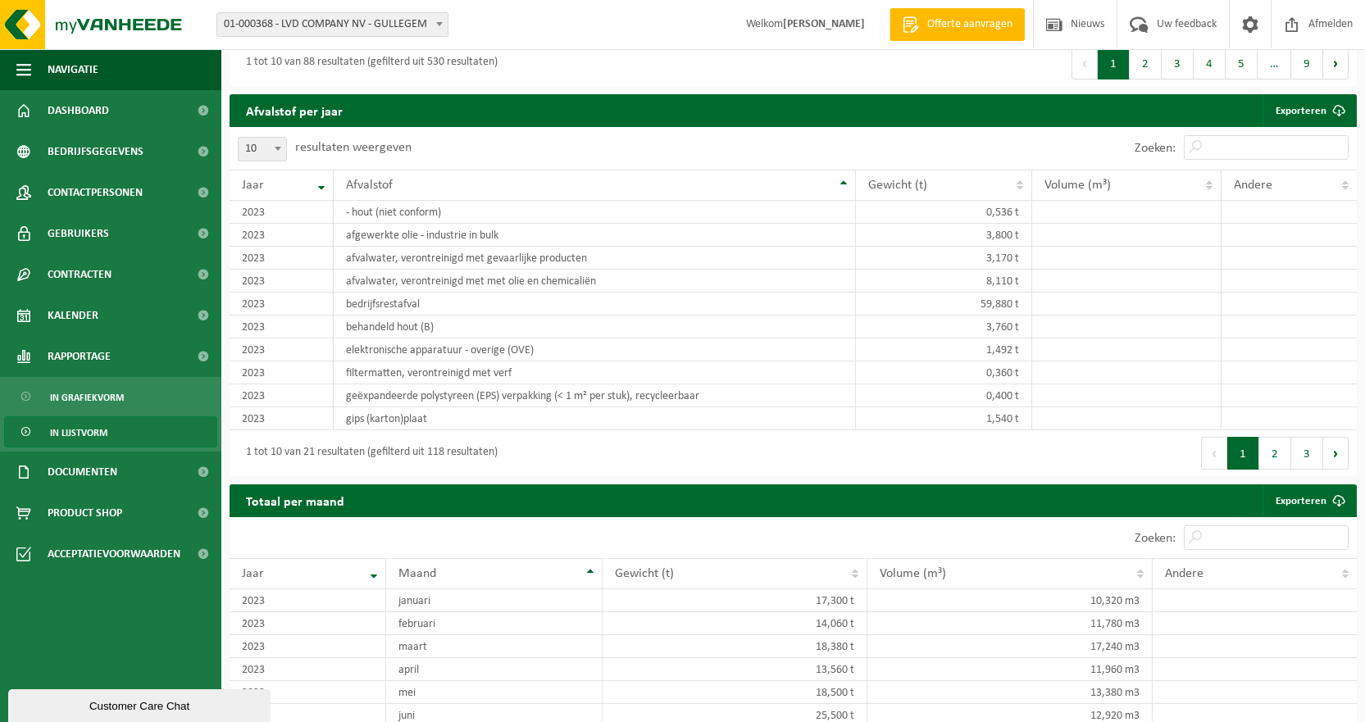
scroll to position [1316, 0]
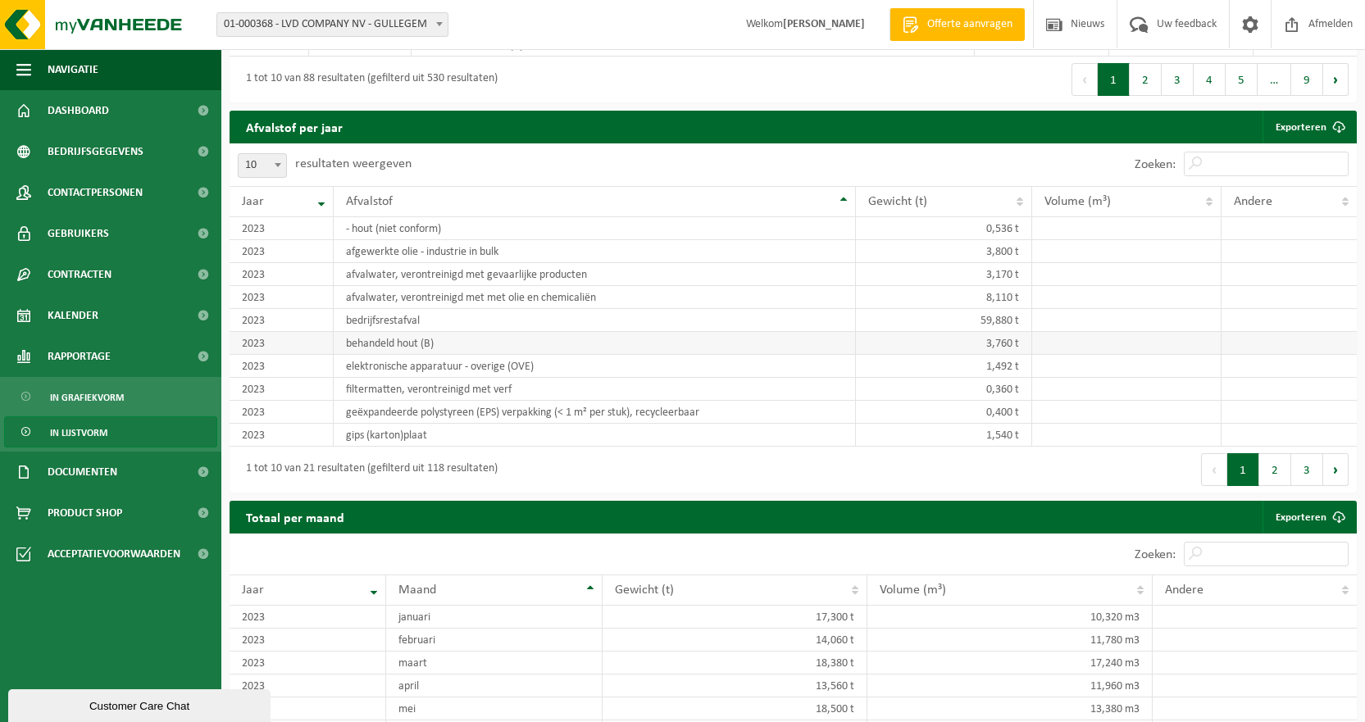
click at [371, 337] on td "behandeld hout (B)" at bounding box center [595, 343] width 523 height 23
click at [1267, 476] on button "2" at bounding box center [1275, 469] width 32 height 33
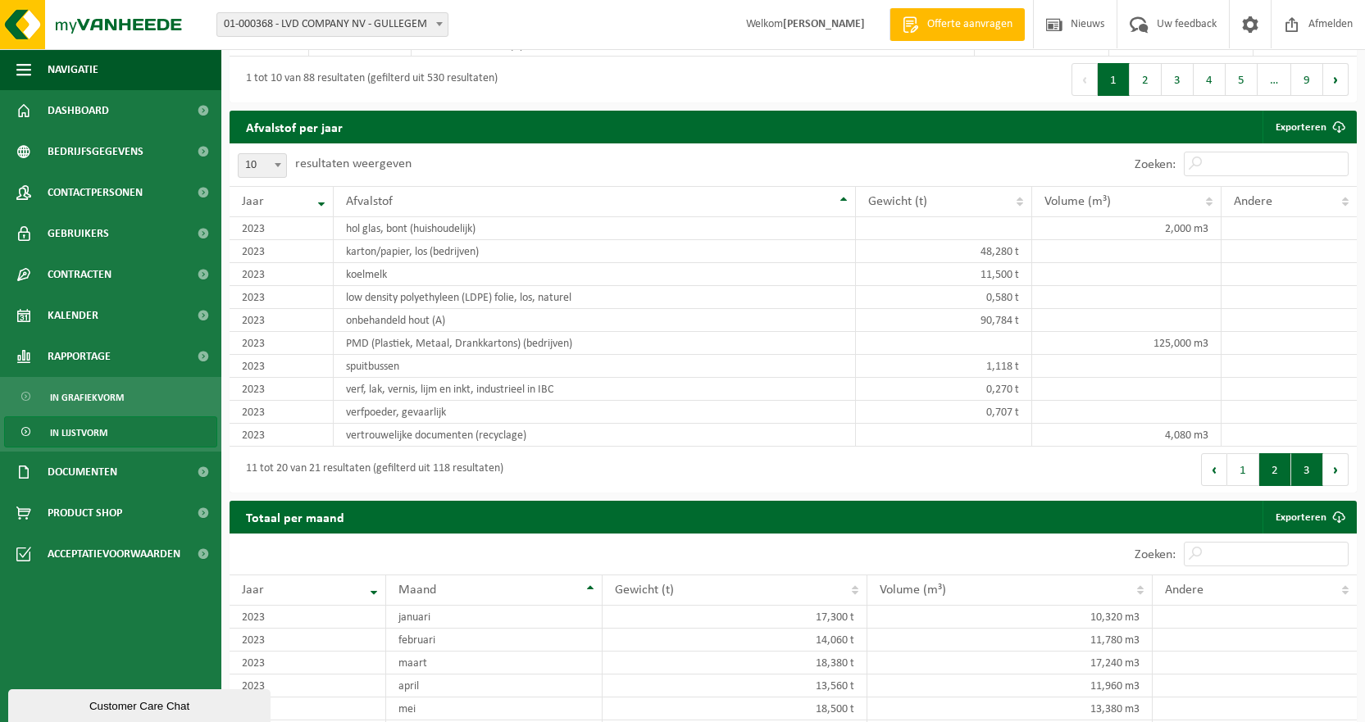
click at [1310, 468] on button "3" at bounding box center [1307, 469] width 32 height 33
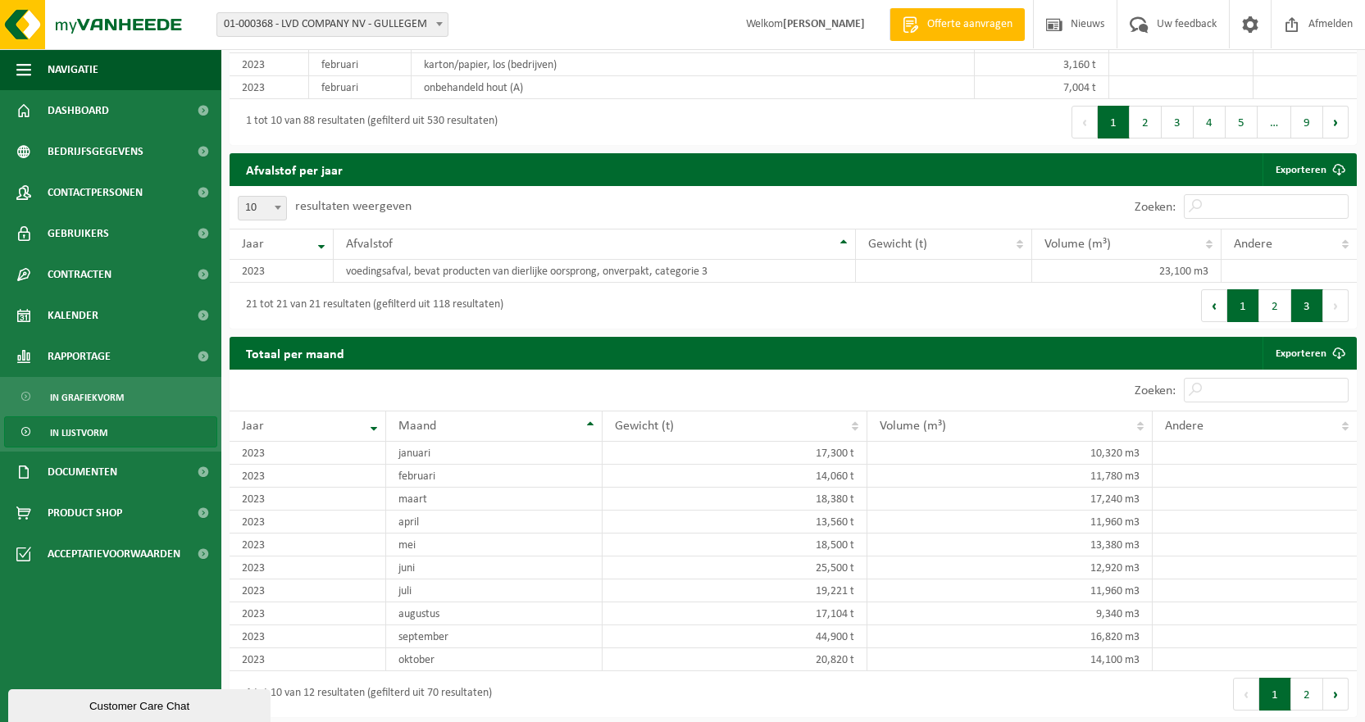
click at [1246, 307] on button "1" at bounding box center [1243, 305] width 32 height 33
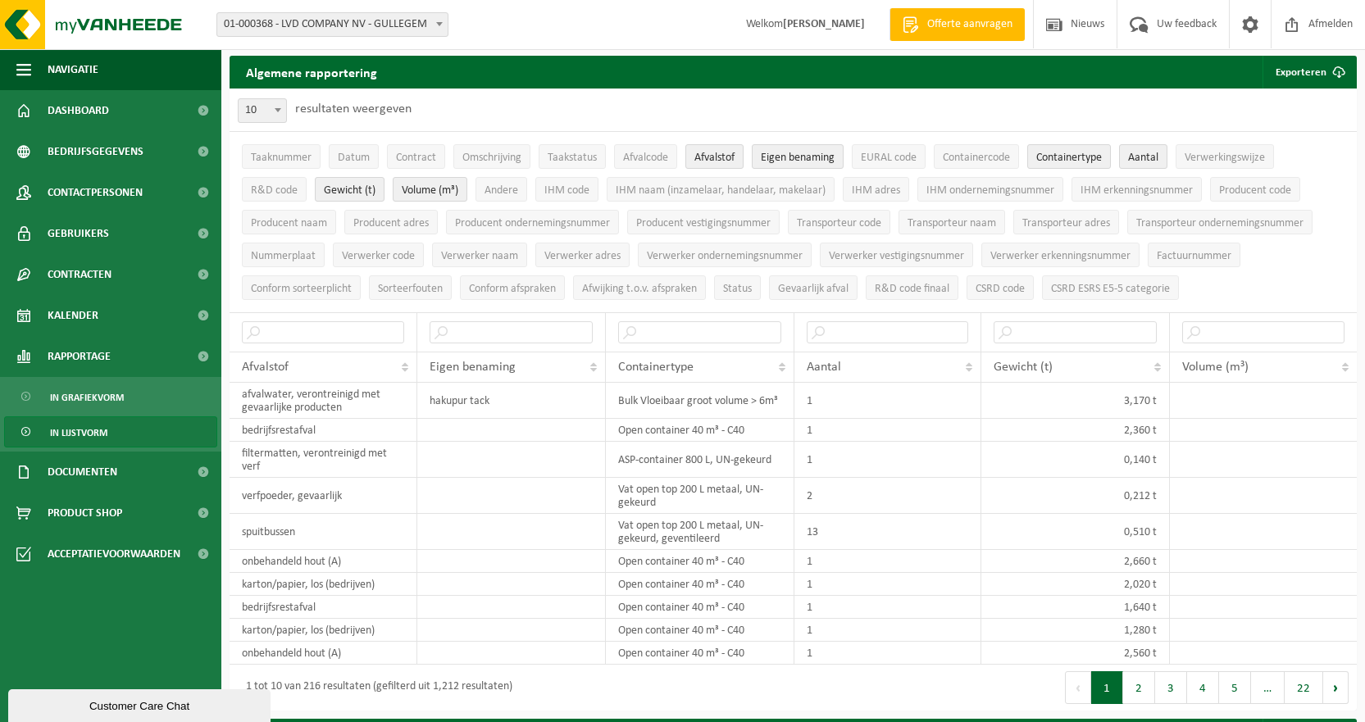
scroll to position [0, 0]
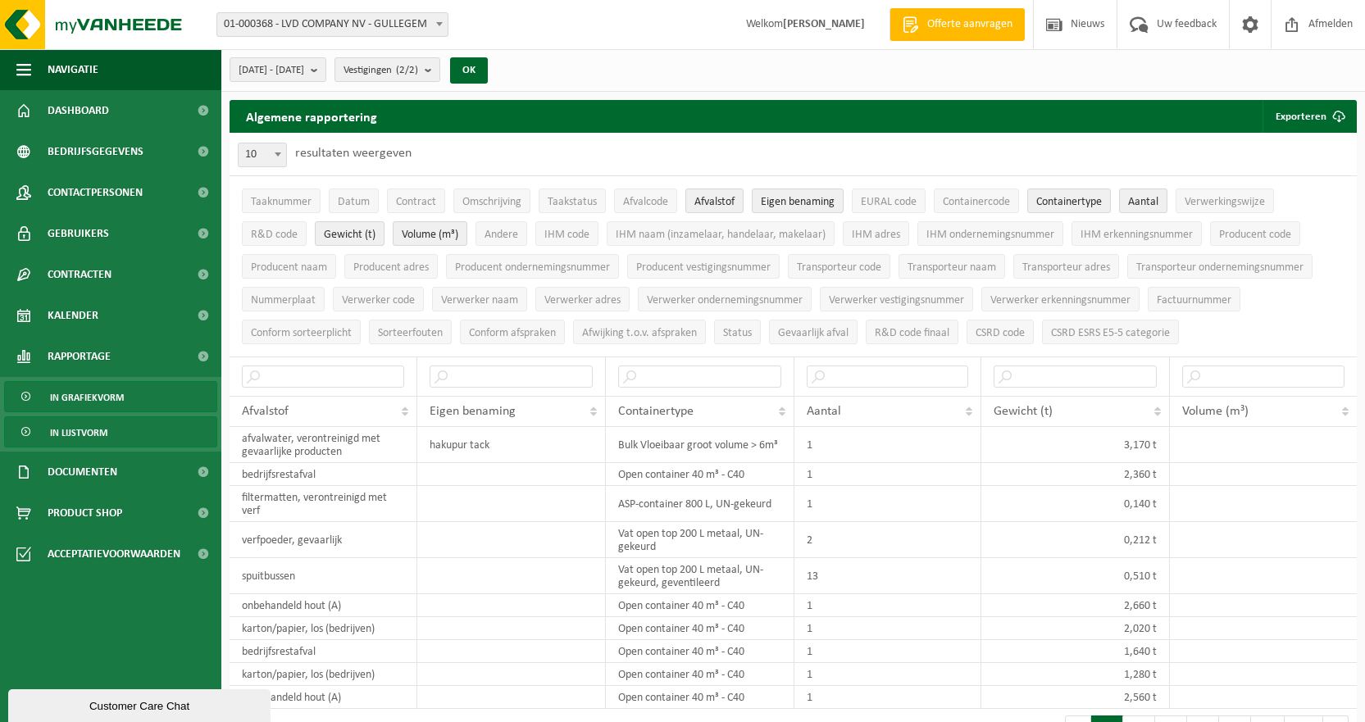
click at [93, 394] on span "In grafiekvorm" at bounding box center [87, 397] width 74 height 31
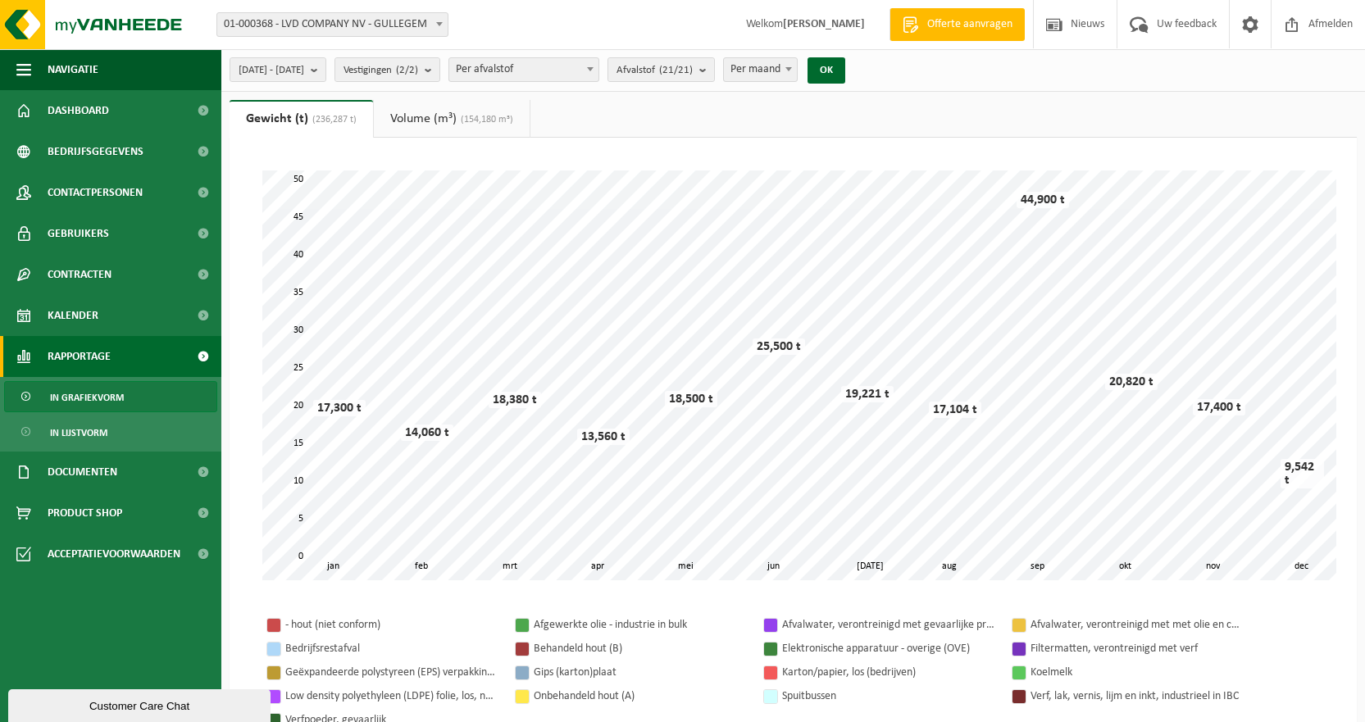
click at [443, 116] on link "Volume (m³) (154,180 m³)" at bounding box center [452, 119] width 156 height 38
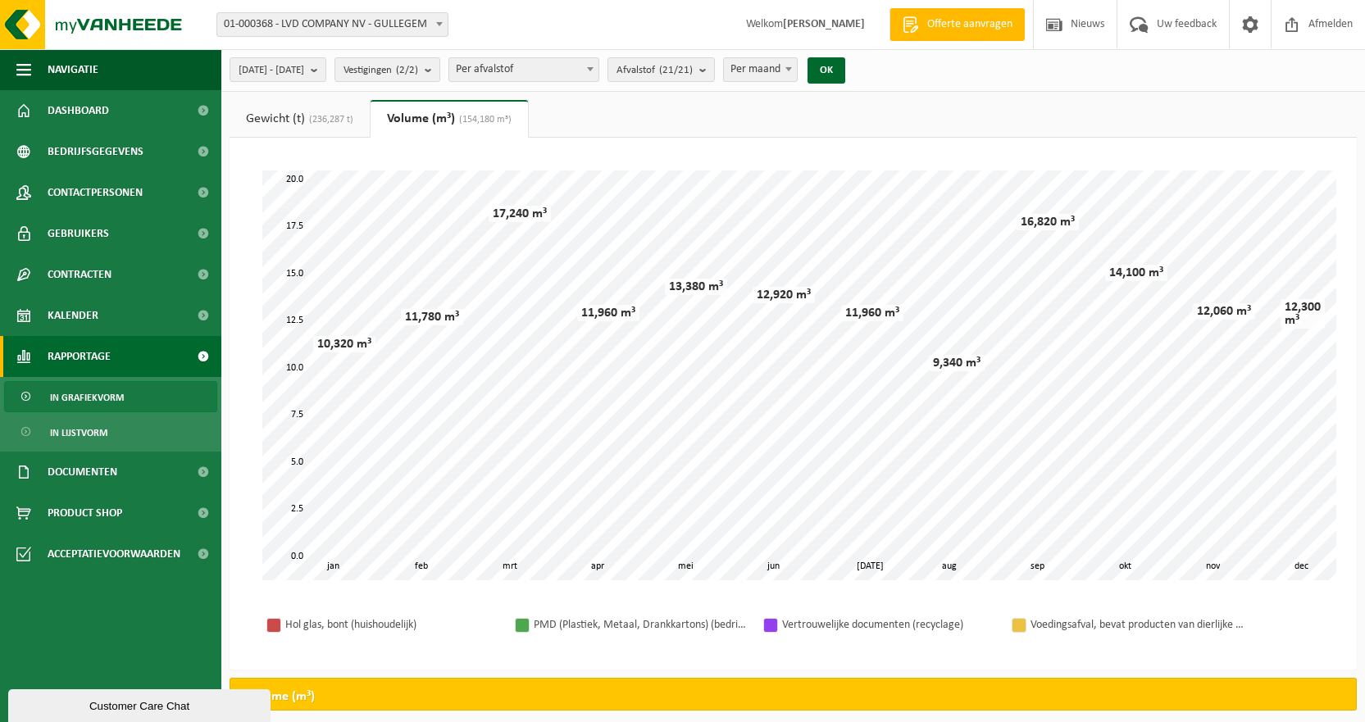
click at [924, 169] on div "Even geduld. Door de grote hoeveelheid gegevens duurt het laden even. feb mrt a…" at bounding box center [793, 375] width 1094 height 443
